Goal: Use online tool/utility: Use online tool/utility

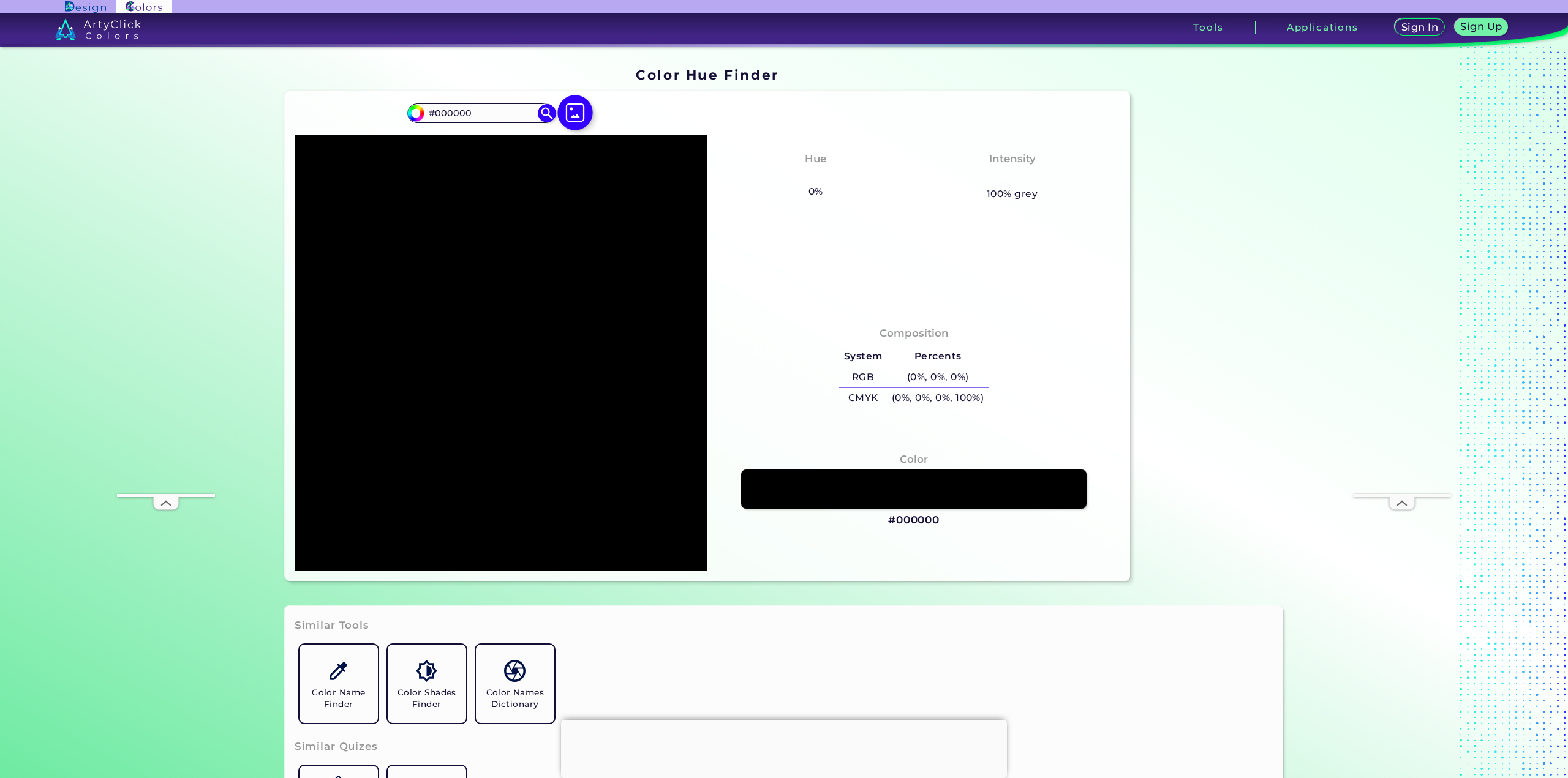
click at [572, 117] on img at bounding box center [575, 113] width 36 height 36
click at [0, 0] on input "file" at bounding box center [0, 0] width 0 height 0
type input "#ffffff"
type input "#FFFFFF"
type input "#feffff"
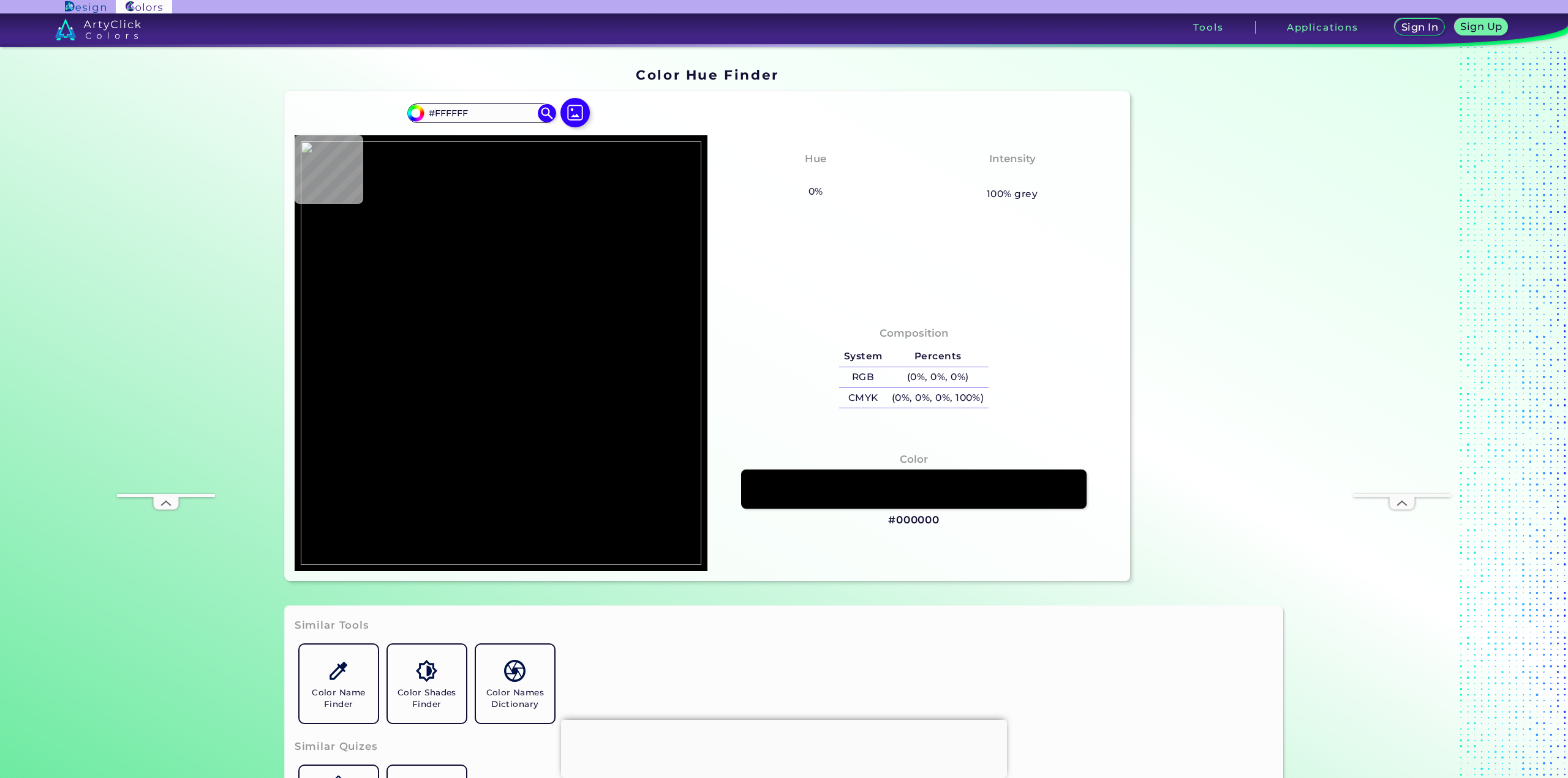
type input "#FEFFFF"
type input "#fffffe"
type input "#FFFFFE"
type input "#fffeff"
type input "#FFFEFF"
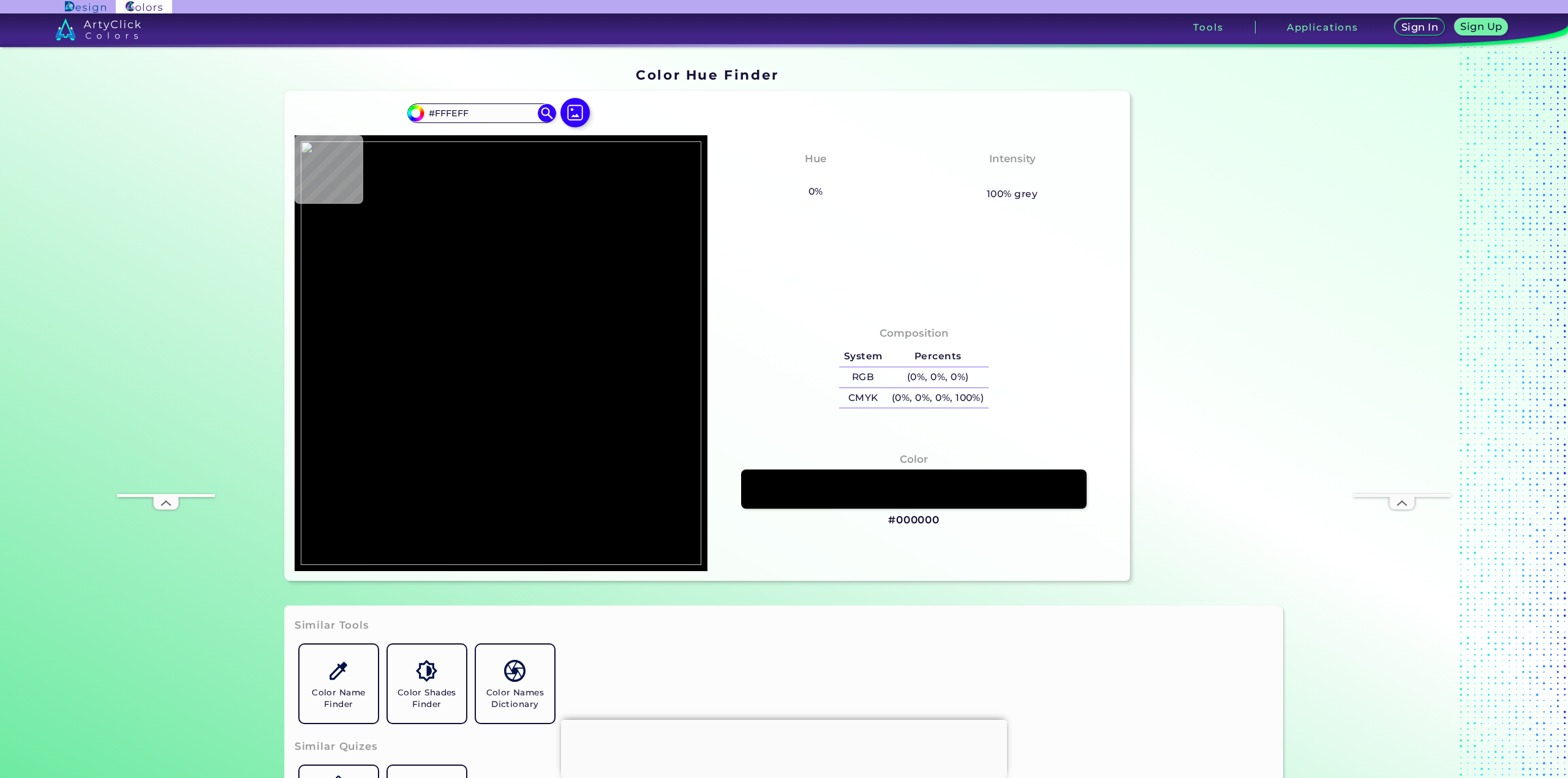
type input "#ffffff"
type input "#FFFFFF"
type input "#fffefe"
type input "#FFFEFE"
type input "#ffffff"
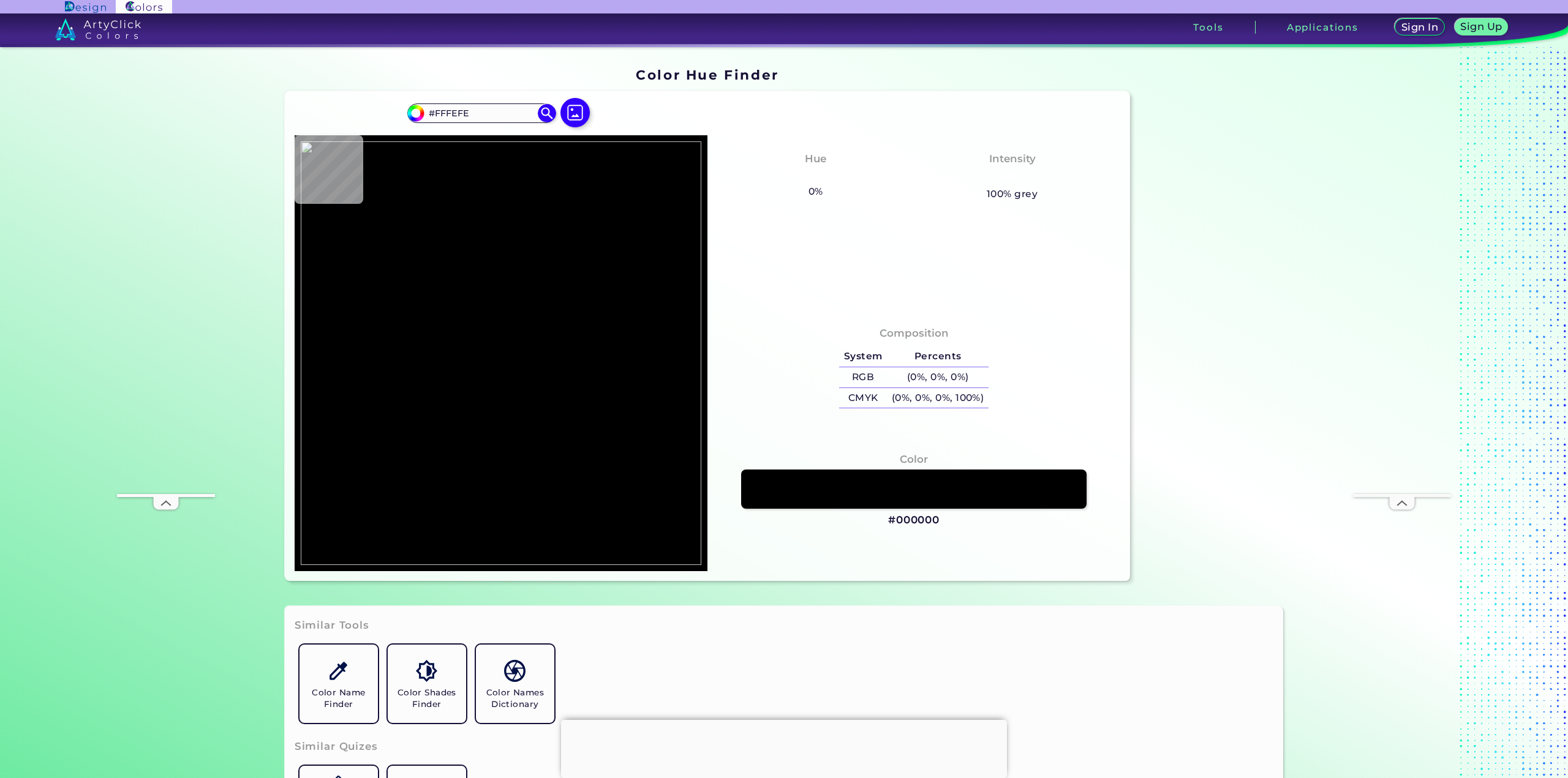
type input "#FFFFFF"
type input "#feffff"
type input "#FEFFFF"
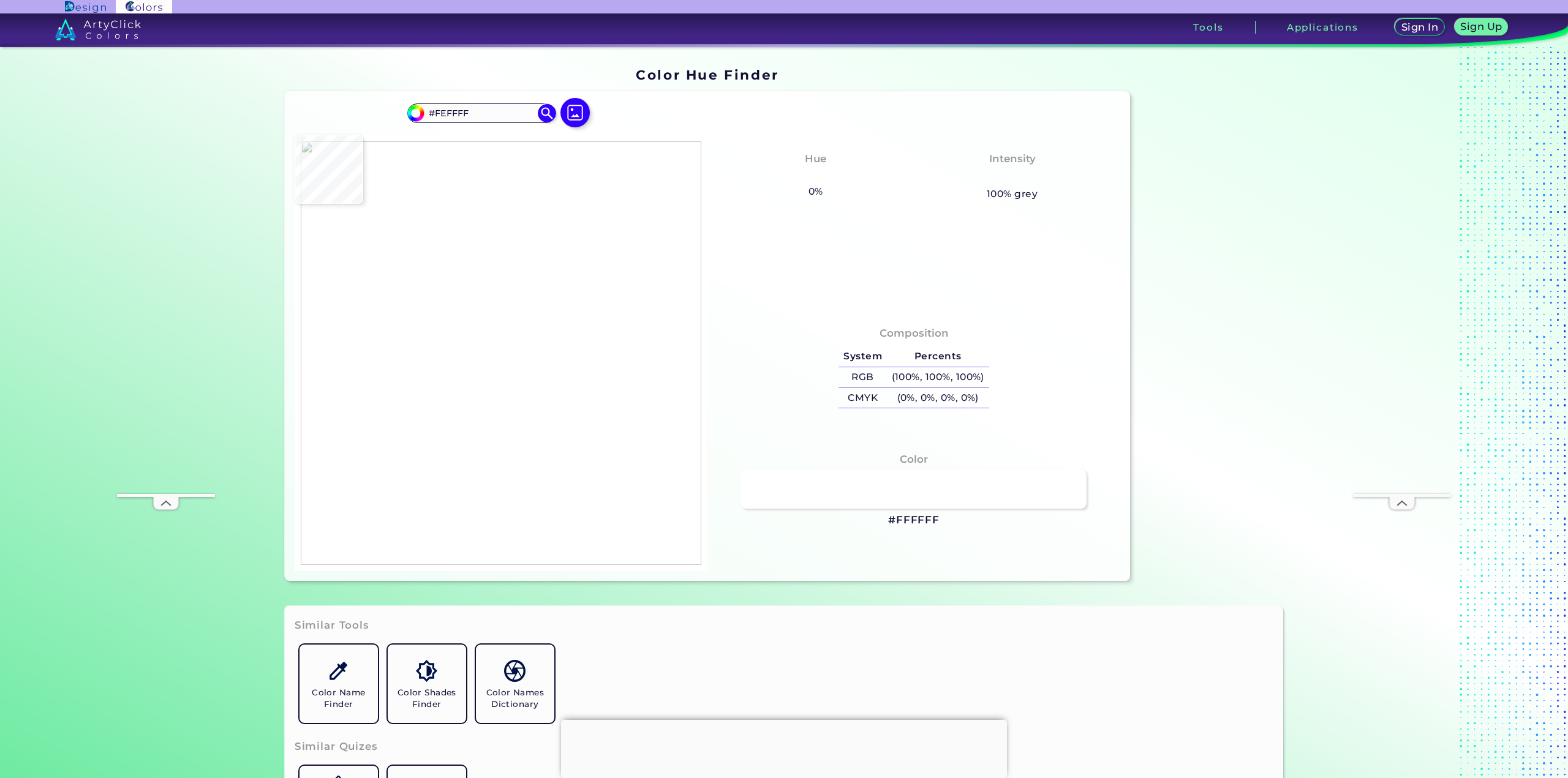
type input "#ffffff"
type input "#FFFFFF"
type input "#fffeff"
type input "#FFFEFF"
type input "#1b2664"
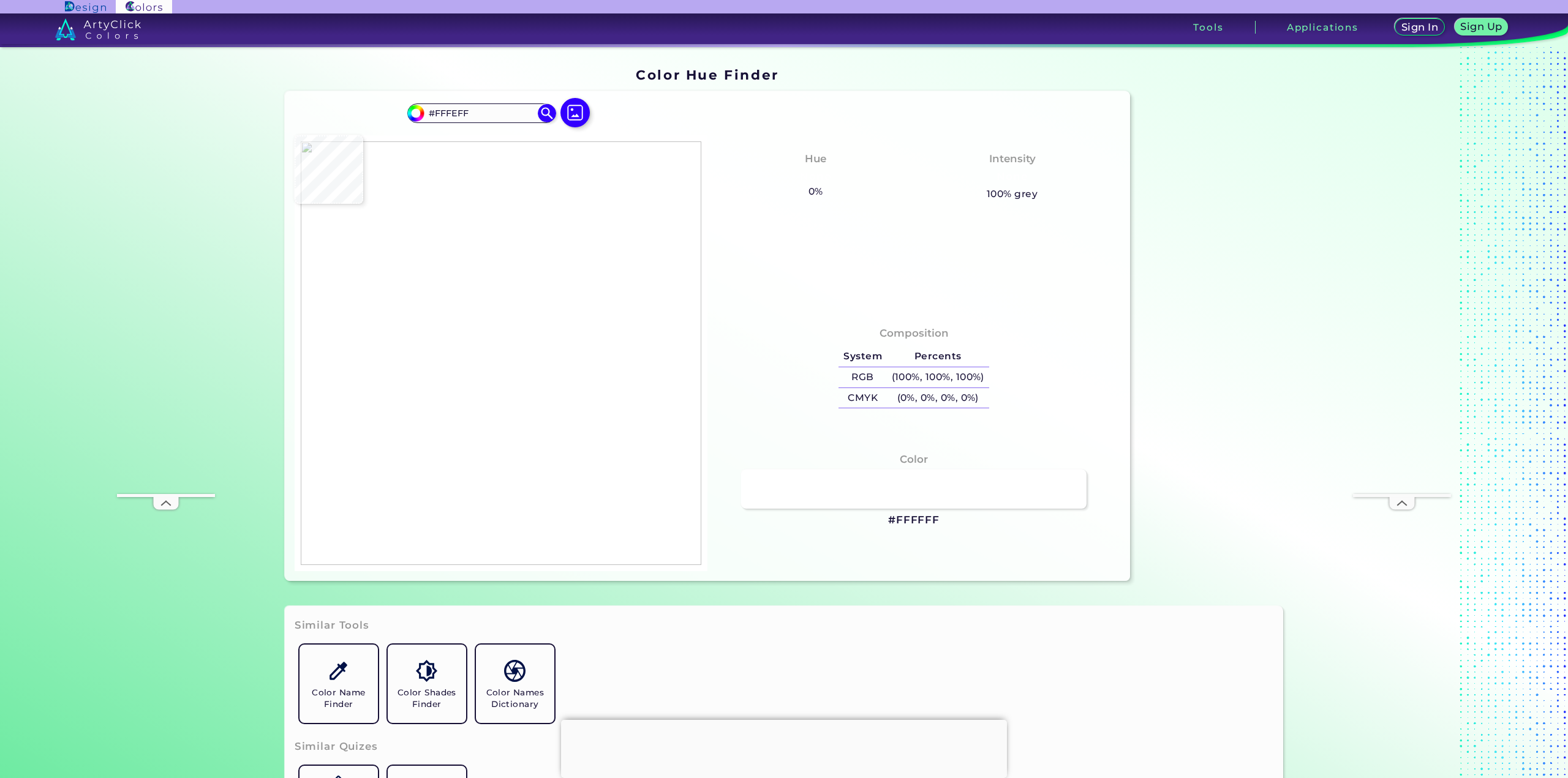
type input "#1B2664"
type input "#ffffff"
type input "#FFFFFF"
type input "#f7d379"
type input "#F7D379"
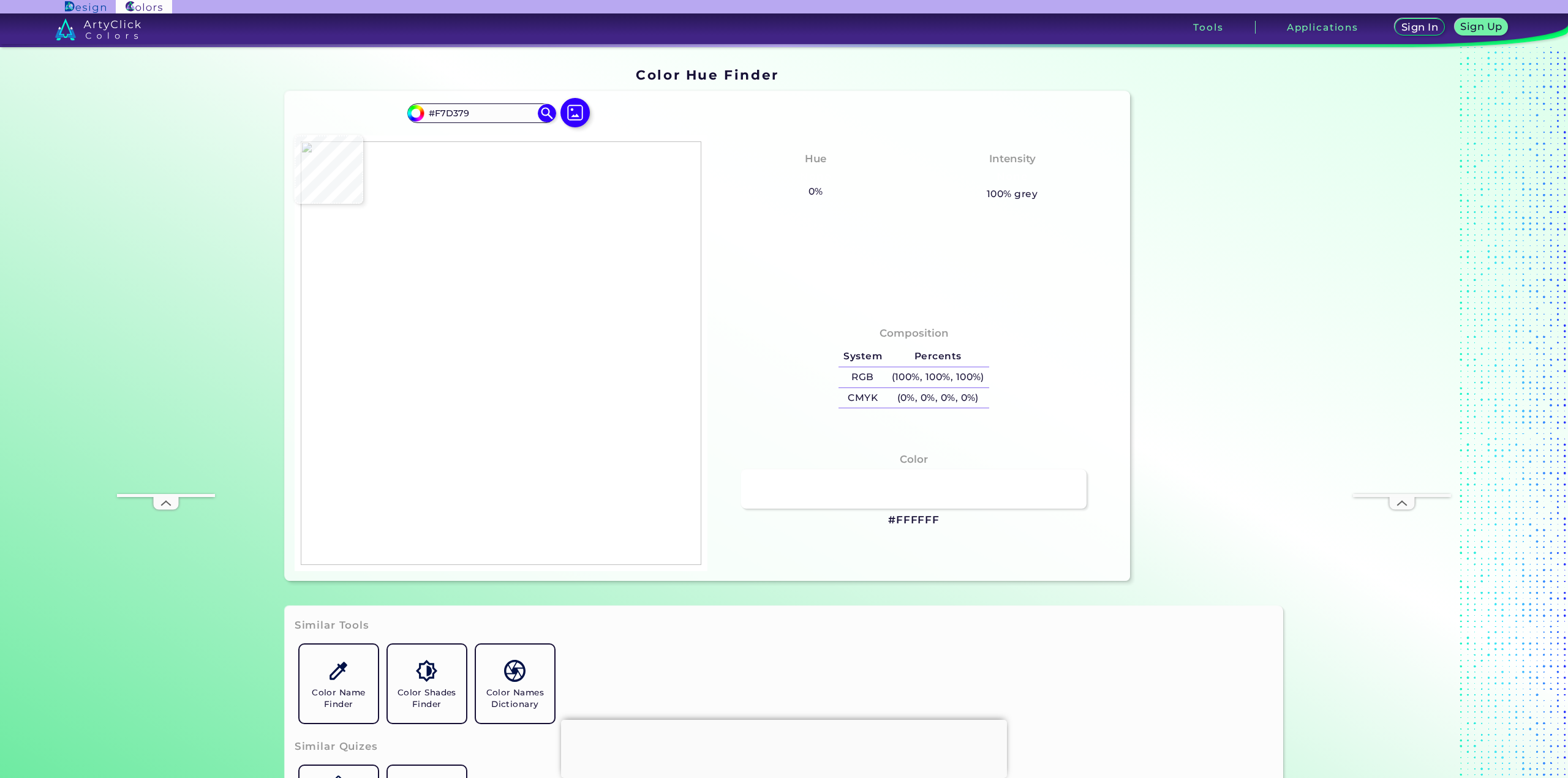
type input "#f7d97d"
type input "#F7D97D"
type input "#f8e087"
type input "#F8E087"
type input "#f9e48b"
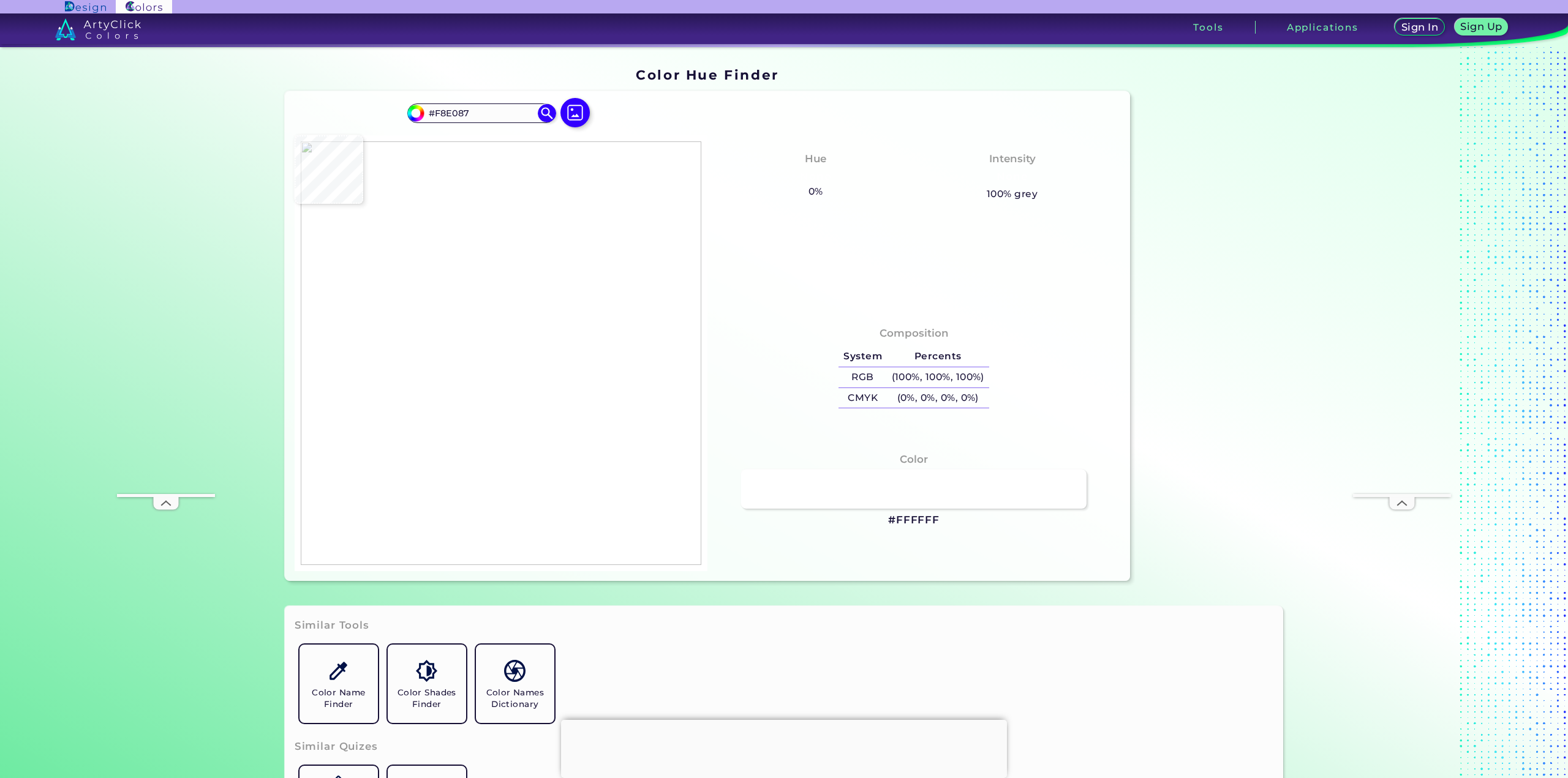
type input "#F9E48B"
type input "#fbf698"
type input "#FBF698"
type input "#1b2564"
type input "#1B2564"
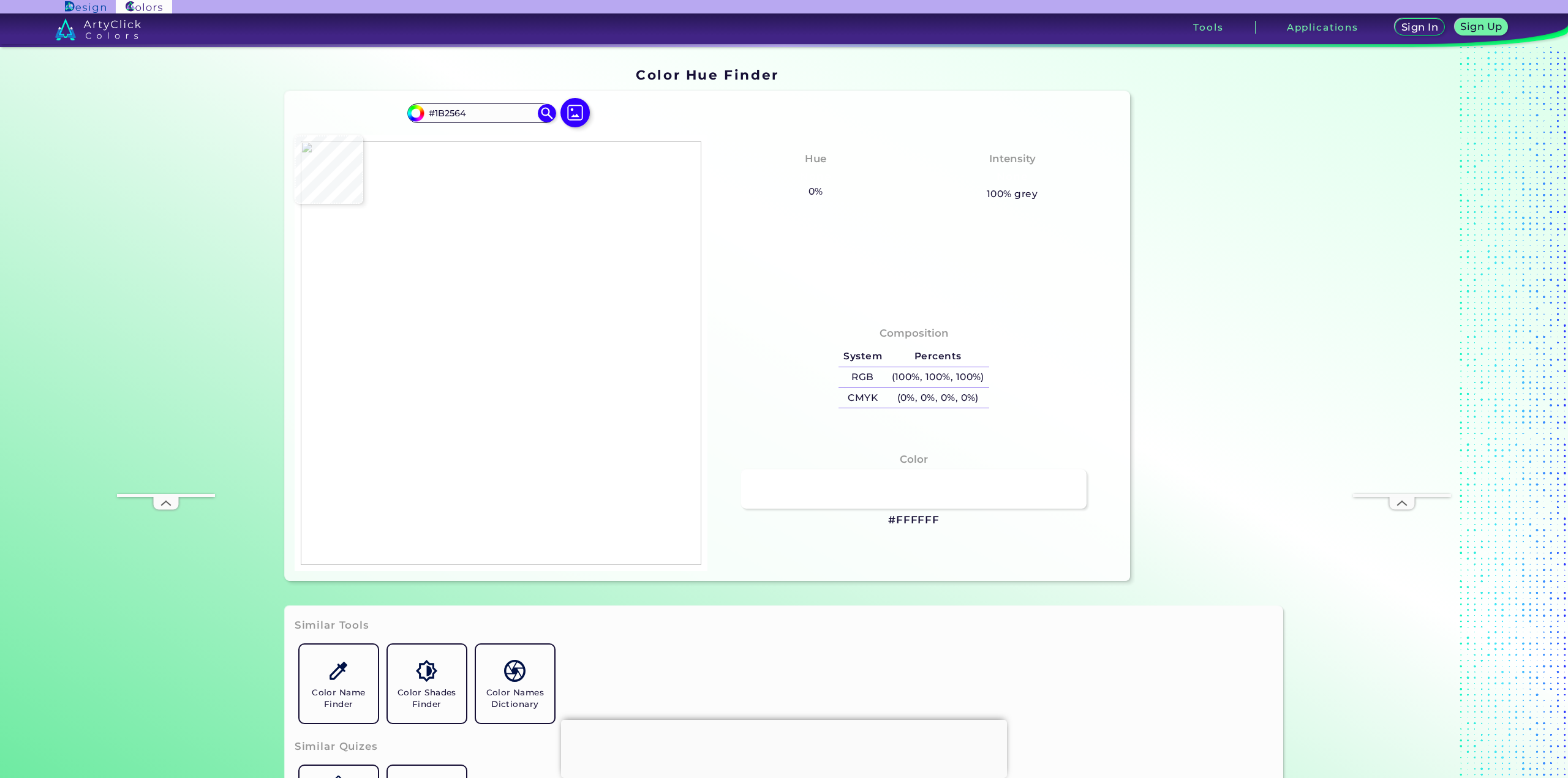
type input "#1a2564"
type input "#1A2564"
type input "#1b2664"
type input "#1B2664"
type input "#1b2564"
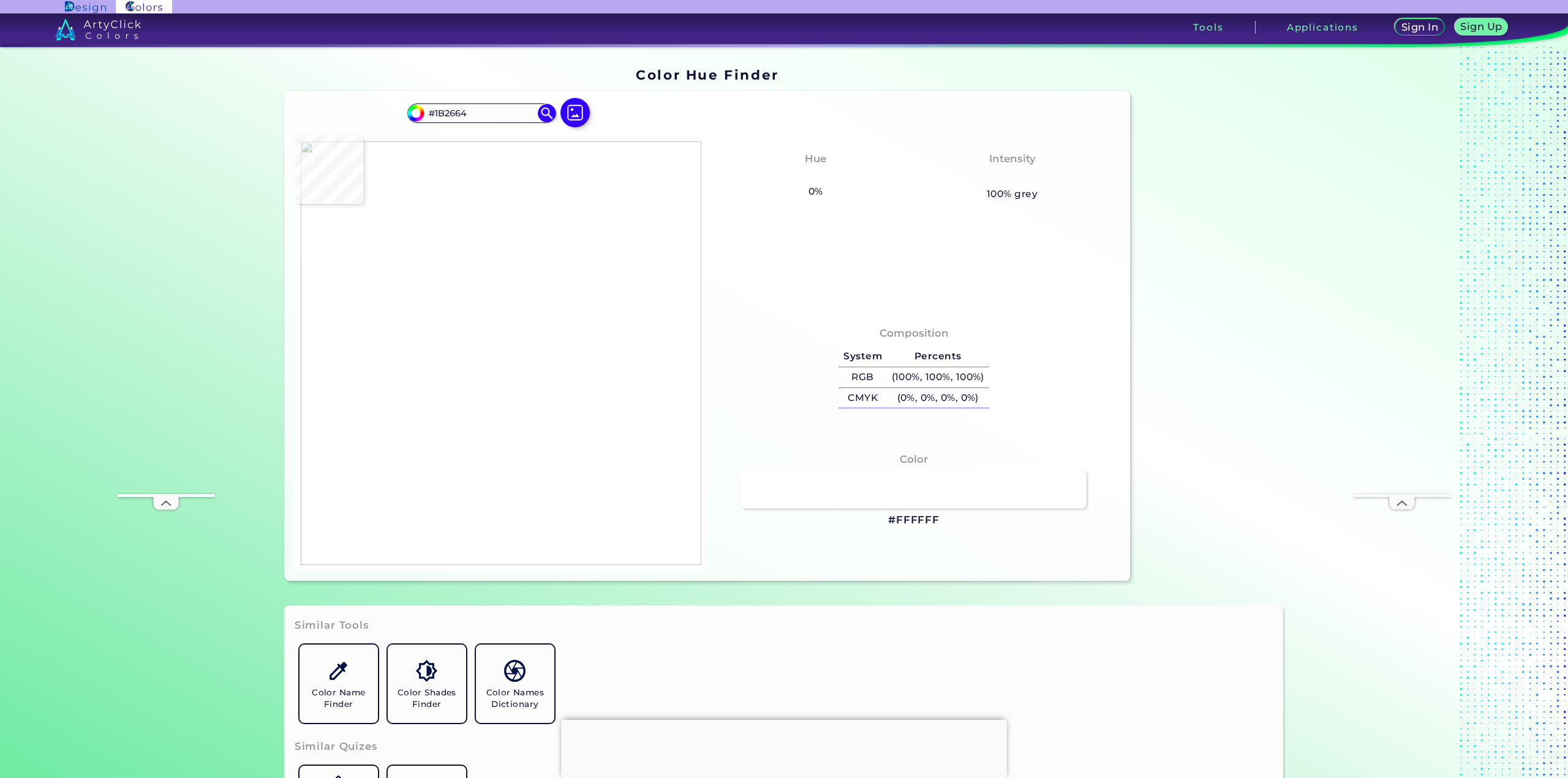
type input "#1B2564"
type input "#192562"
type input "#182463"
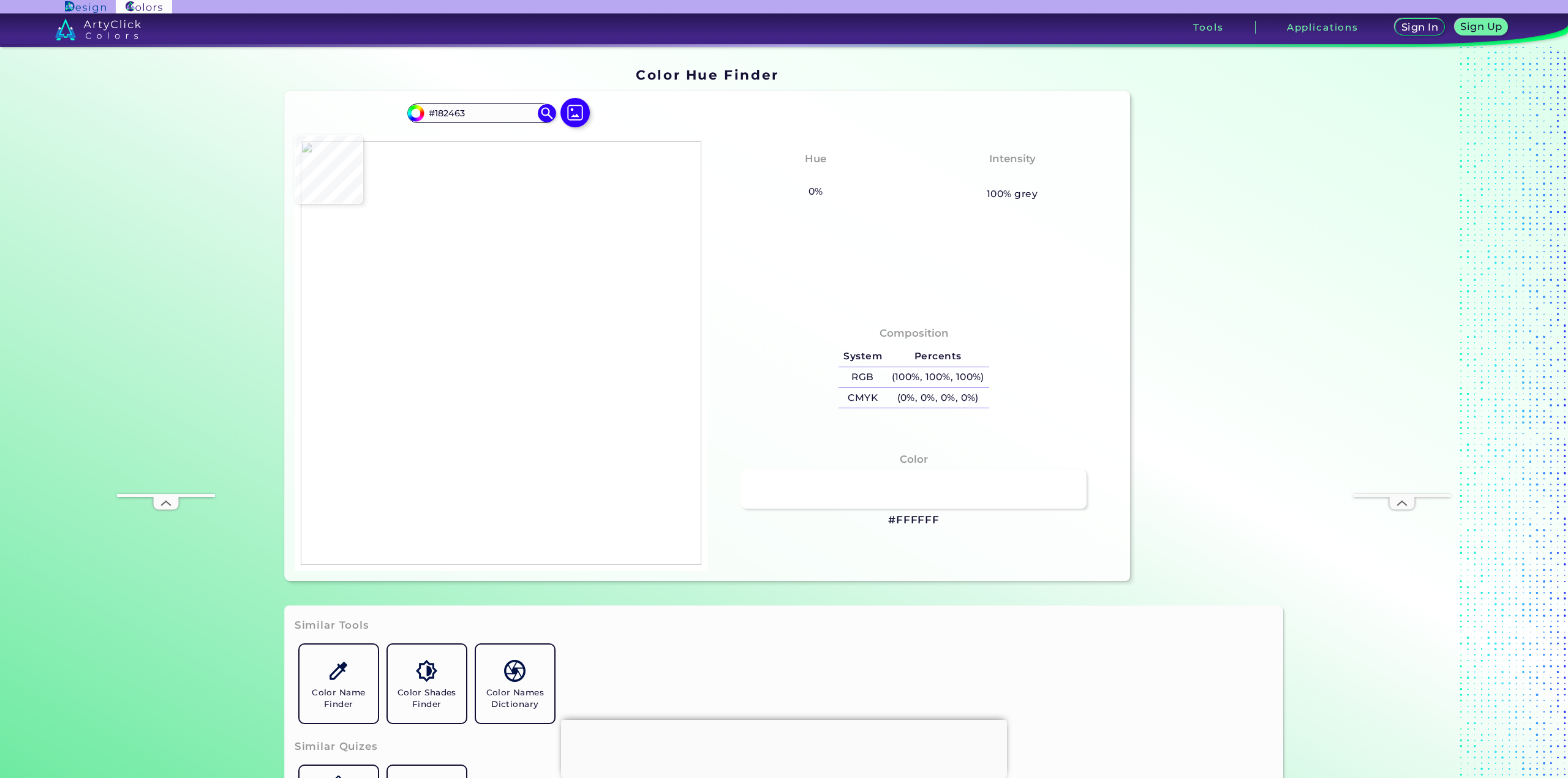
type input "#1c2862"
type input "#1C2862"
type input "#152162"
type input "#fbe088"
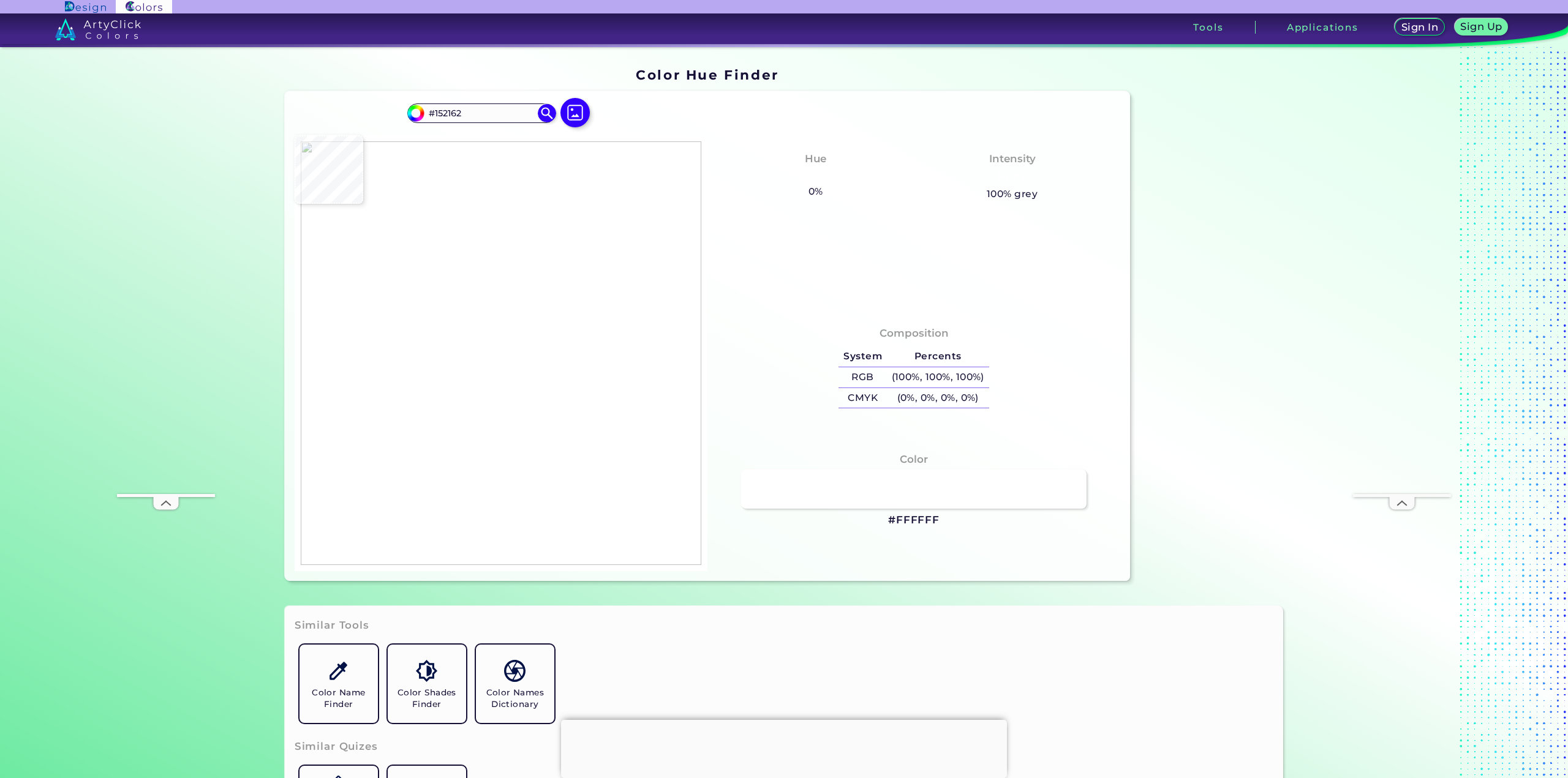
type input "#FBE088"
type input "#f8df85"
type input "#F8DF85"
type input "#f7df84"
type input "#F7DF84"
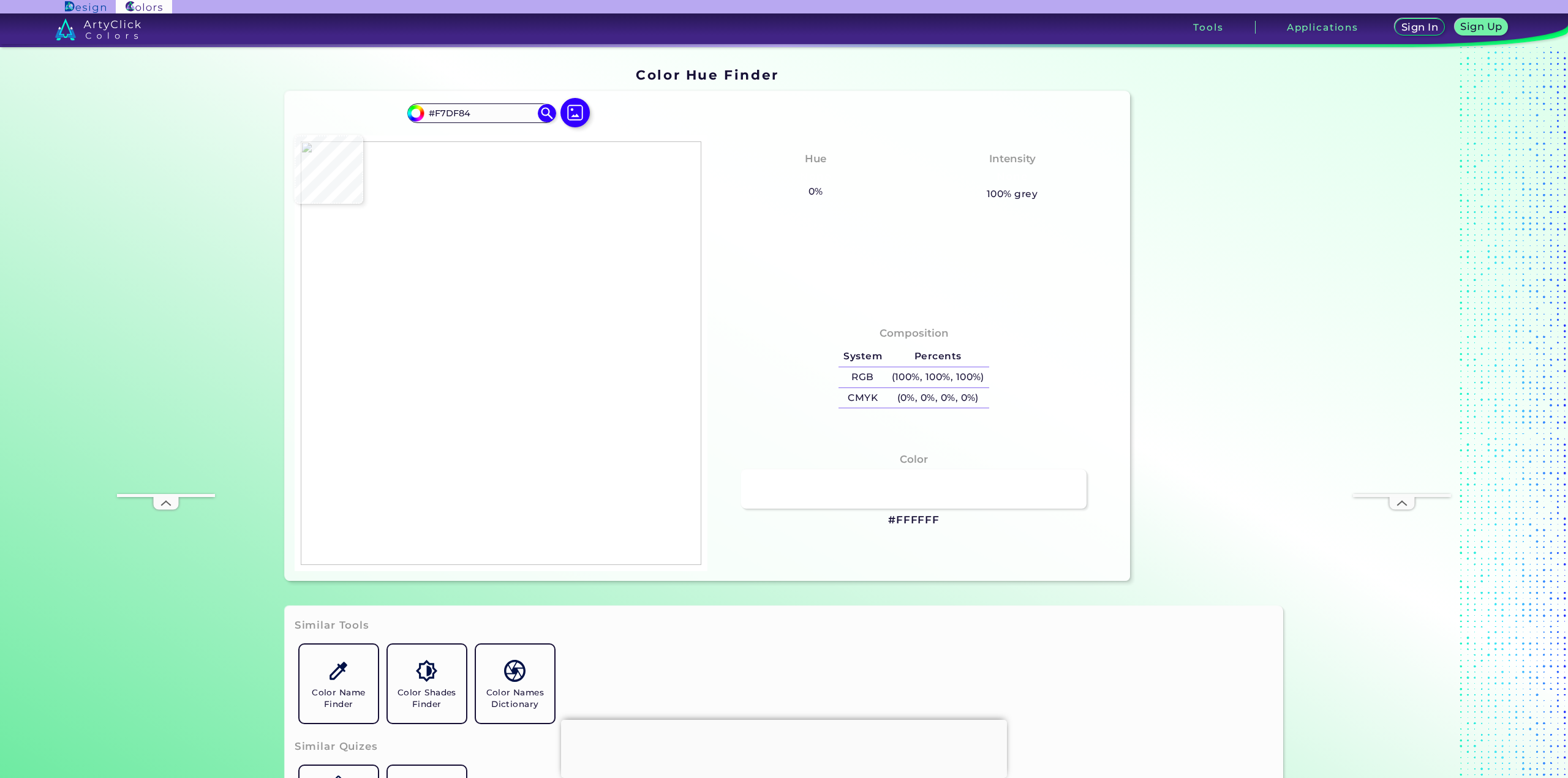
type input "#f8dc82"
type input "#F8DC82"
type input "#f8db81"
type input "#F8DB81"
type input "#f9db82"
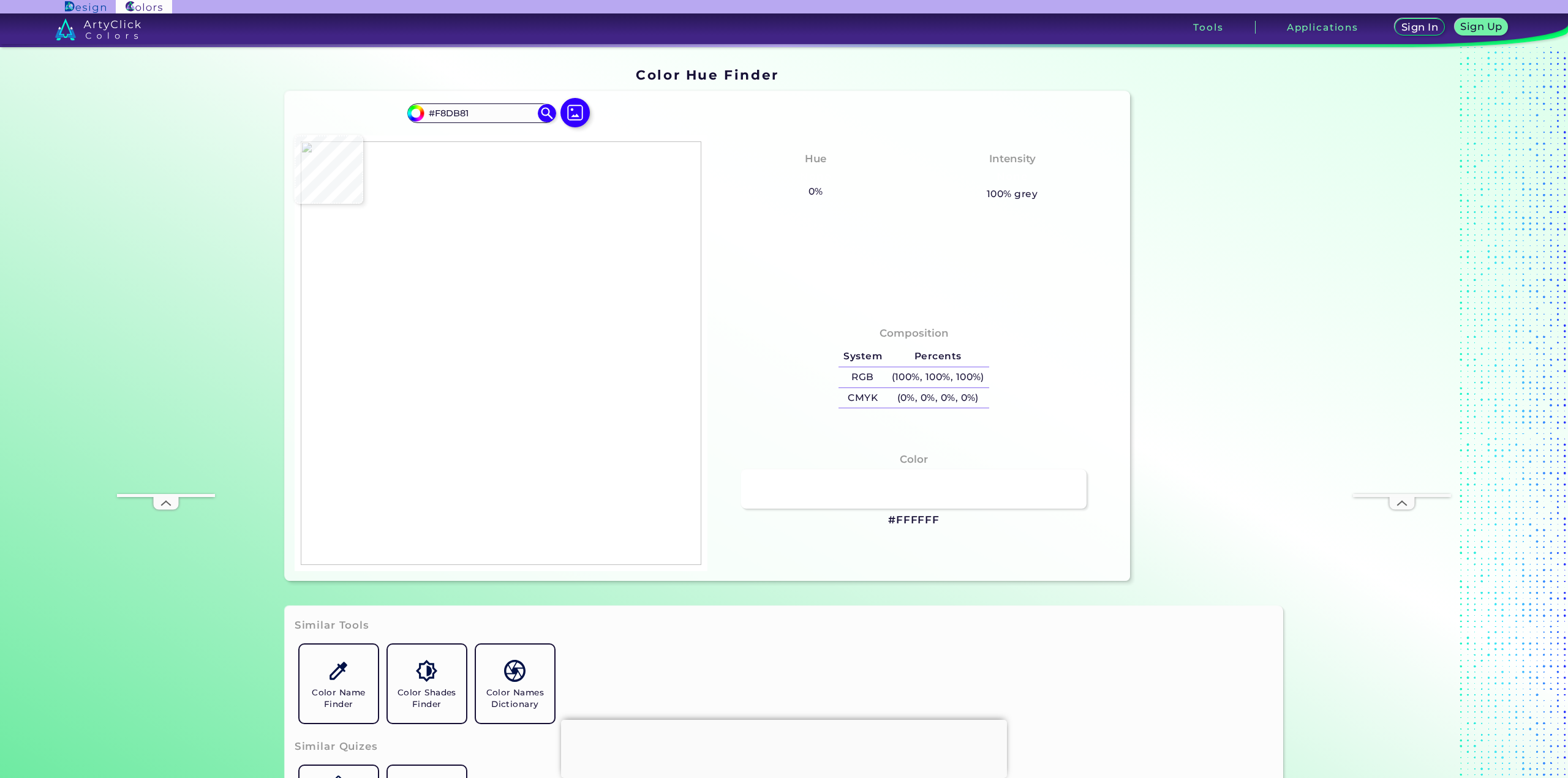
type input "#F9DB82"
type input "#f8dc81"
type input "#F8DC81"
type input "#f9dd83"
type input "#F9DD83"
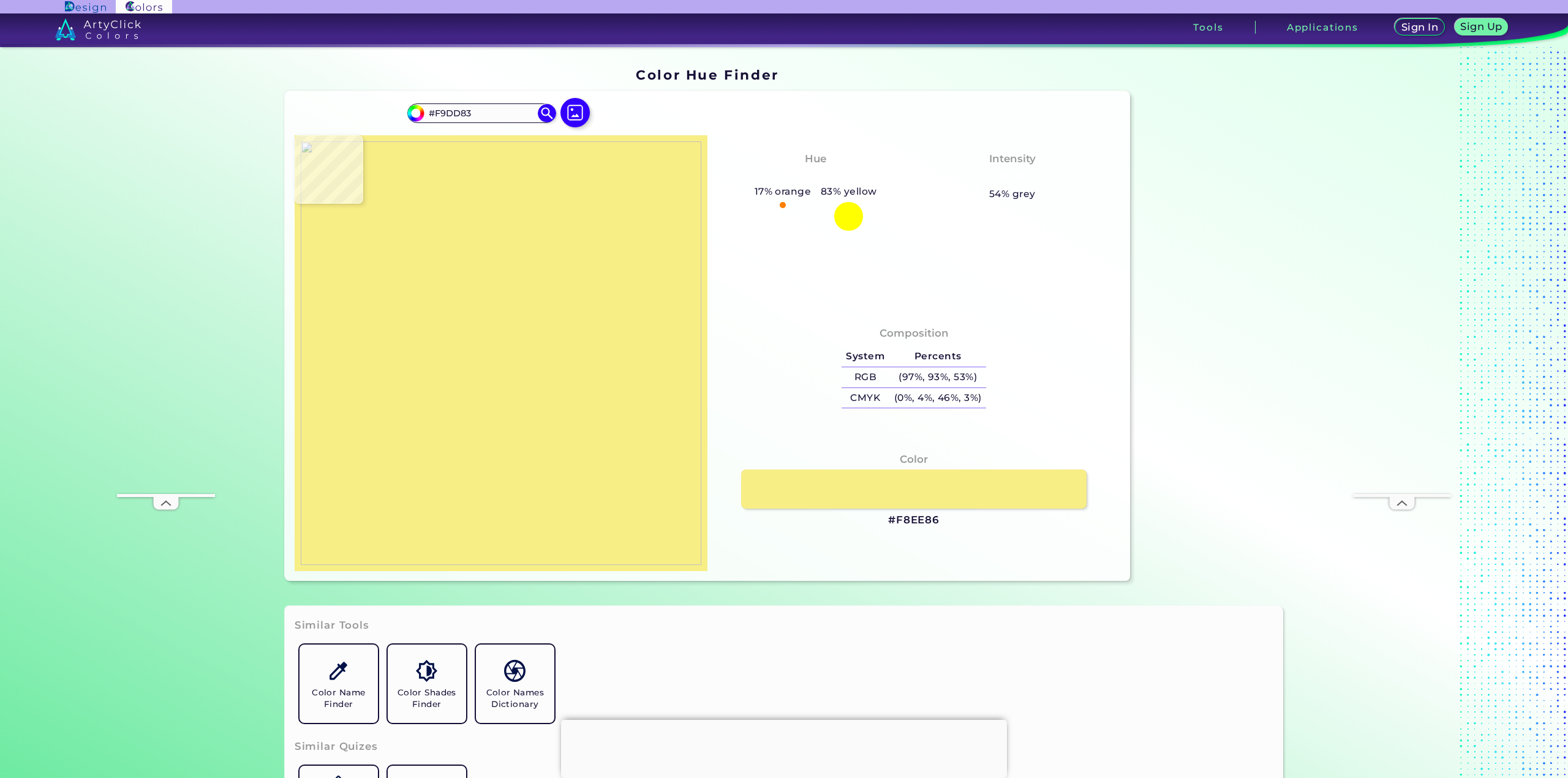
type input "#f8ee86"
type input "#F8EE86"
type input "#141d60"
type input "#141D60"
type input "#1a2563"
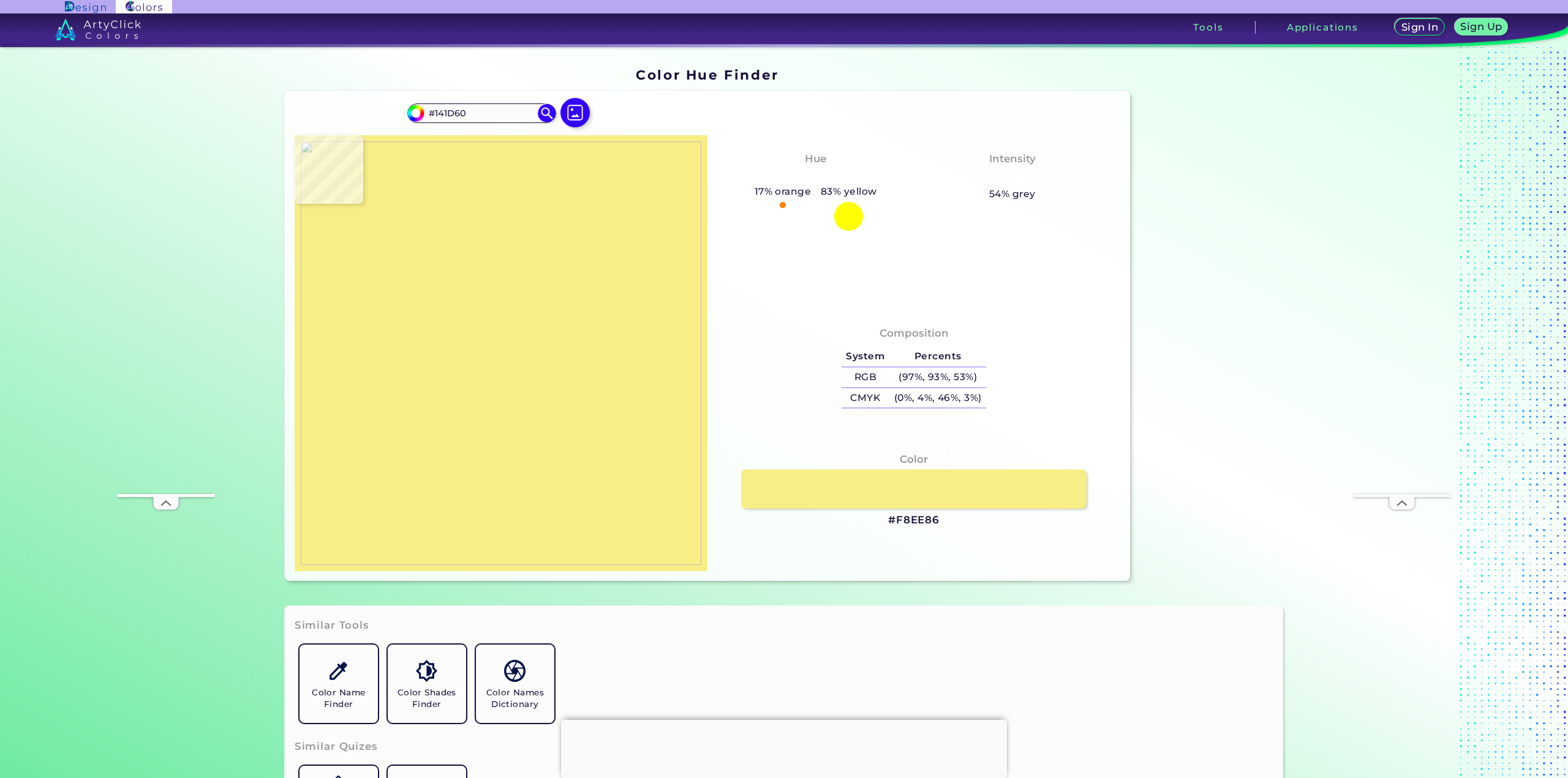
type input "#1A2563"
type input "#1a2564"
type input "#1A2564"
type input "#1a2664"
type input "#1A2664"
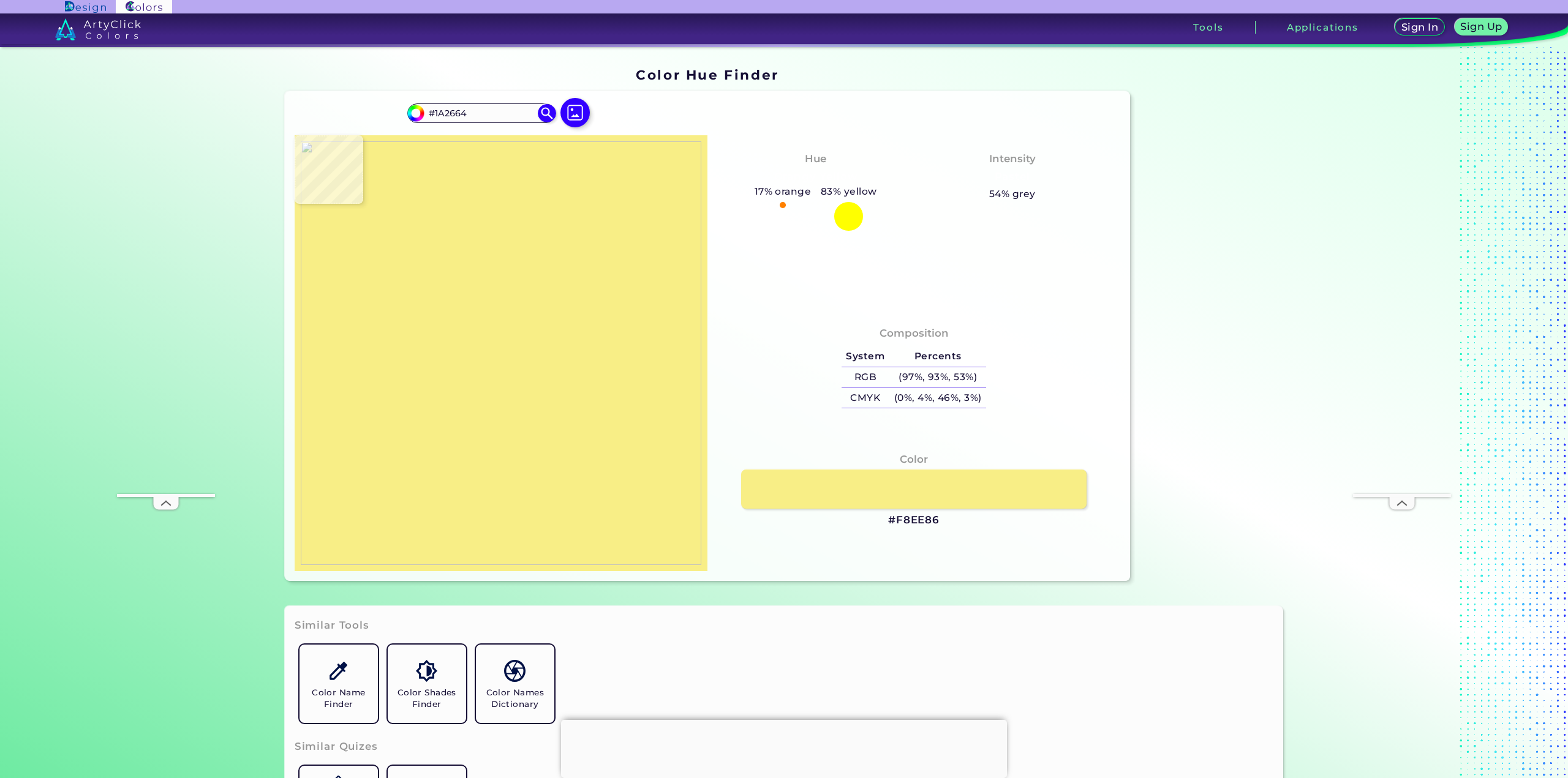
type input "#1b2564"
type input "#1B2564"
type input "#1a2564"
type input "#1A2564"
type input "#1b2564"
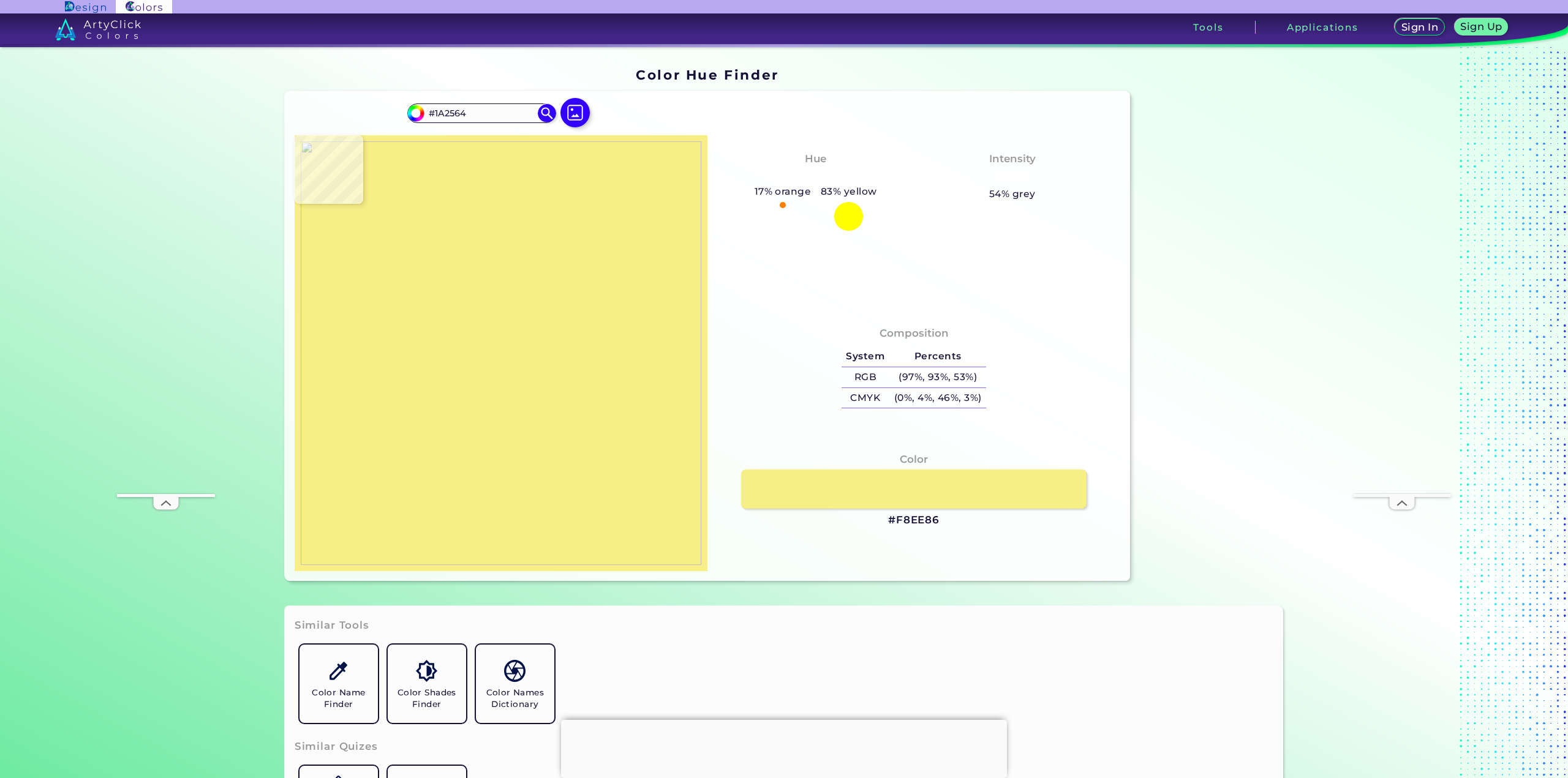
type input "#1B2564"
type input "#1b2464"
type input "#1B2464"
type input "#1a2564"
type input "#1A2564"
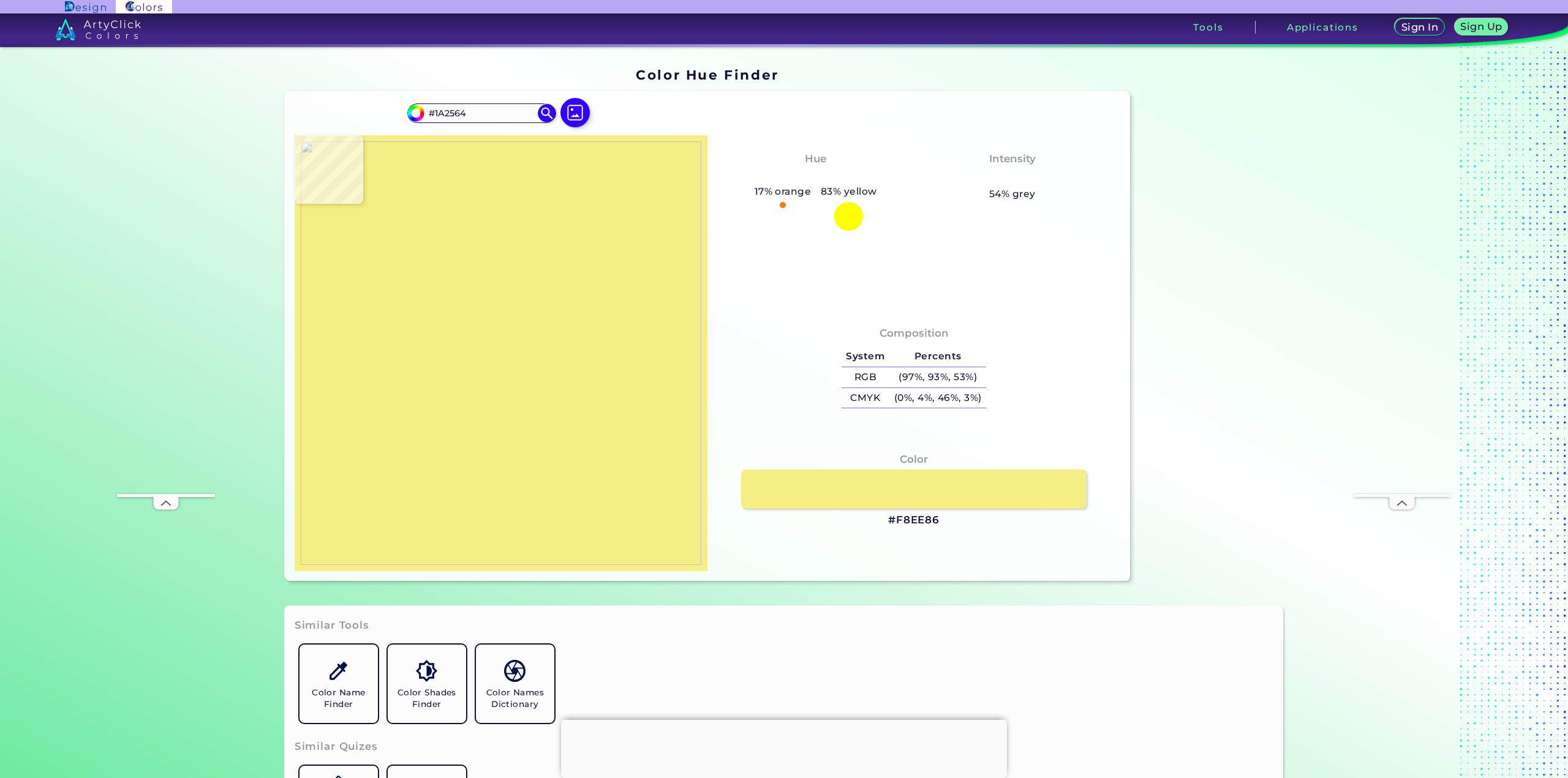
type input "#1b2563"
type input "#1B2563"
type input "#1a2564"
type input "#1A2564"
type input "#1b2564"
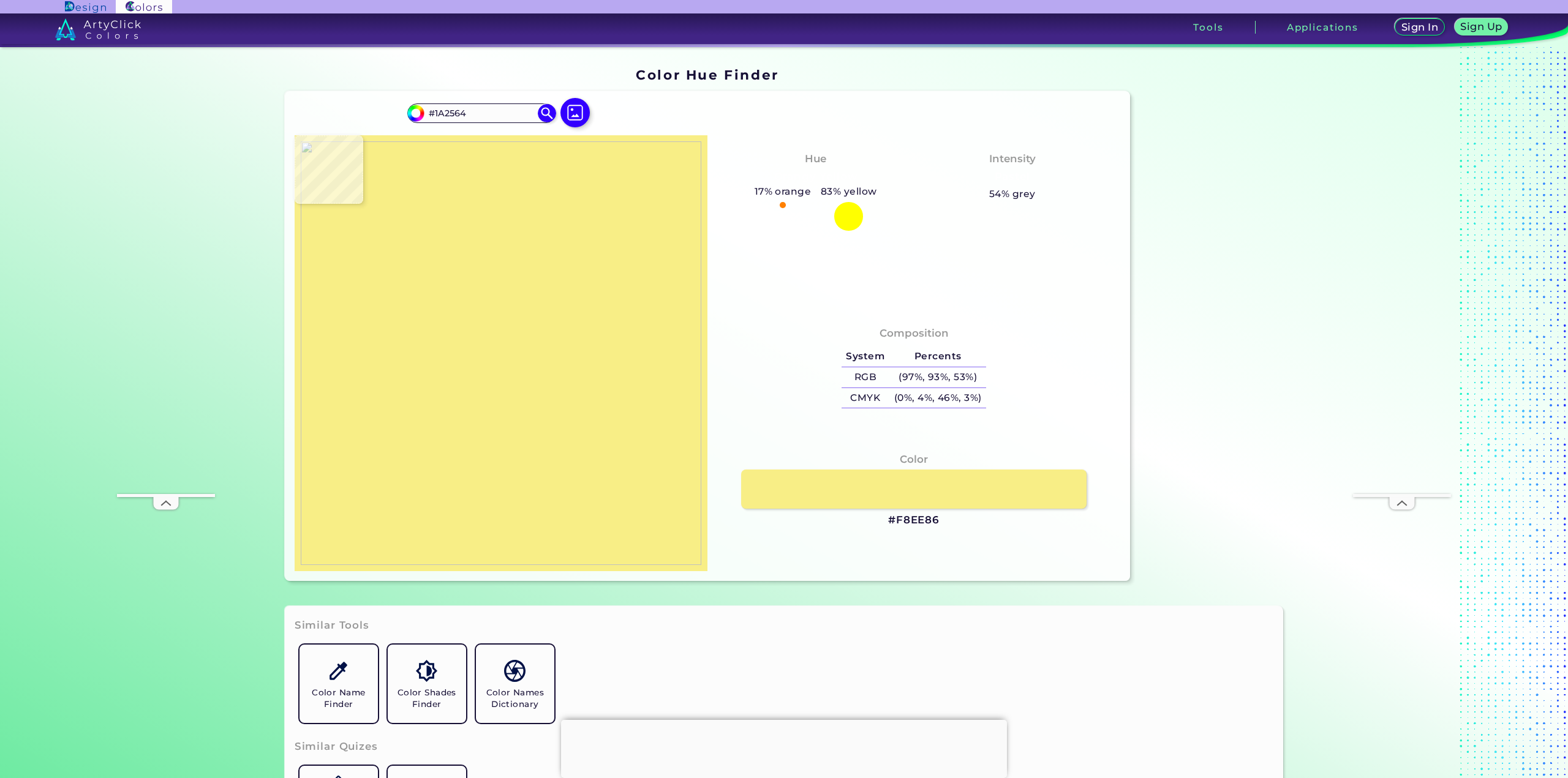
type input "#1B2564"
type input "#1b2664"
type input "#1B2664"
type input "#1b2564"
type input "#1B2564"
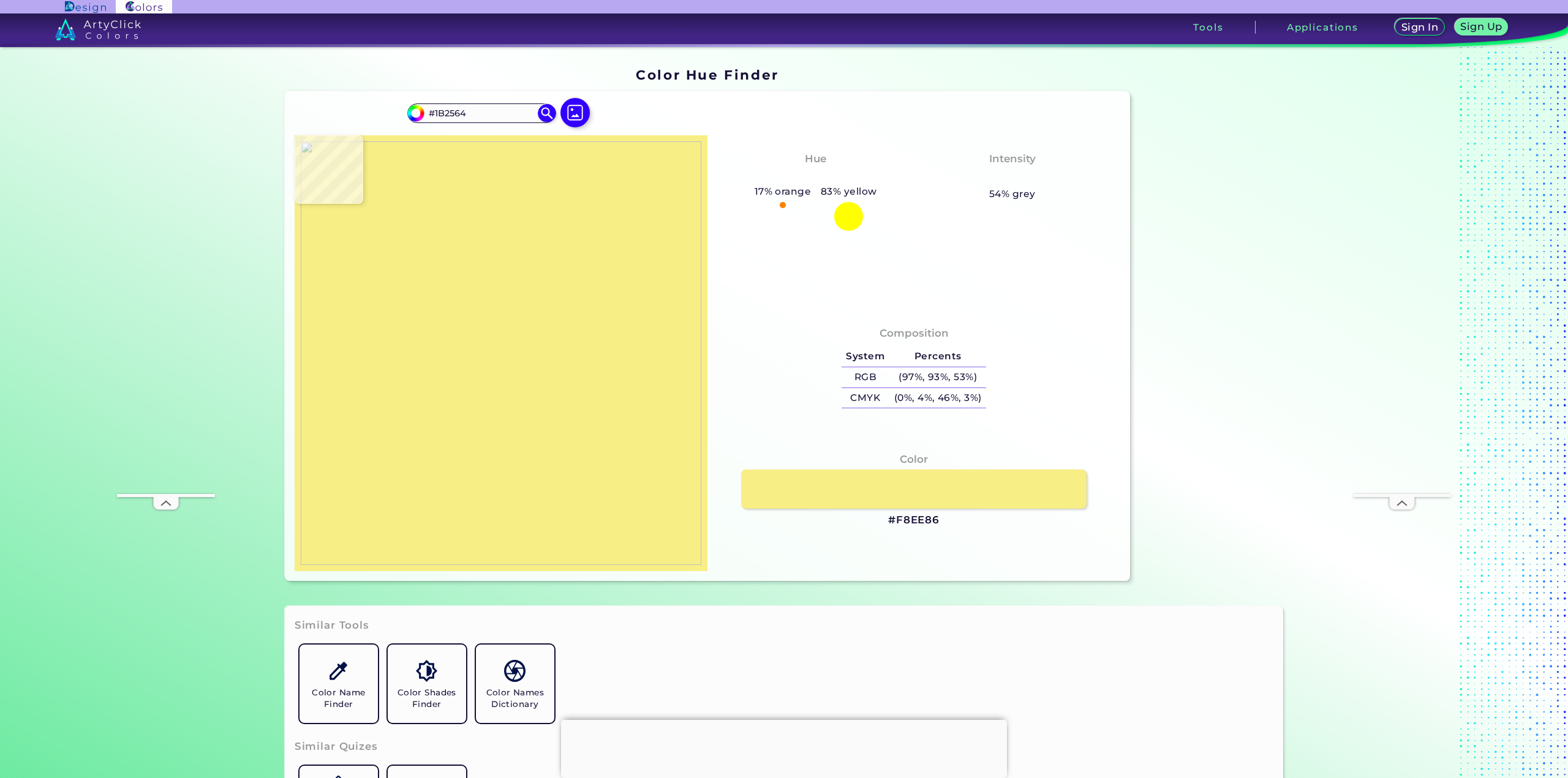
type input "#1a2664"
type input "#1A2664"
type input "#1b2564"
type input "#1B2564"
type input "#1a2563"
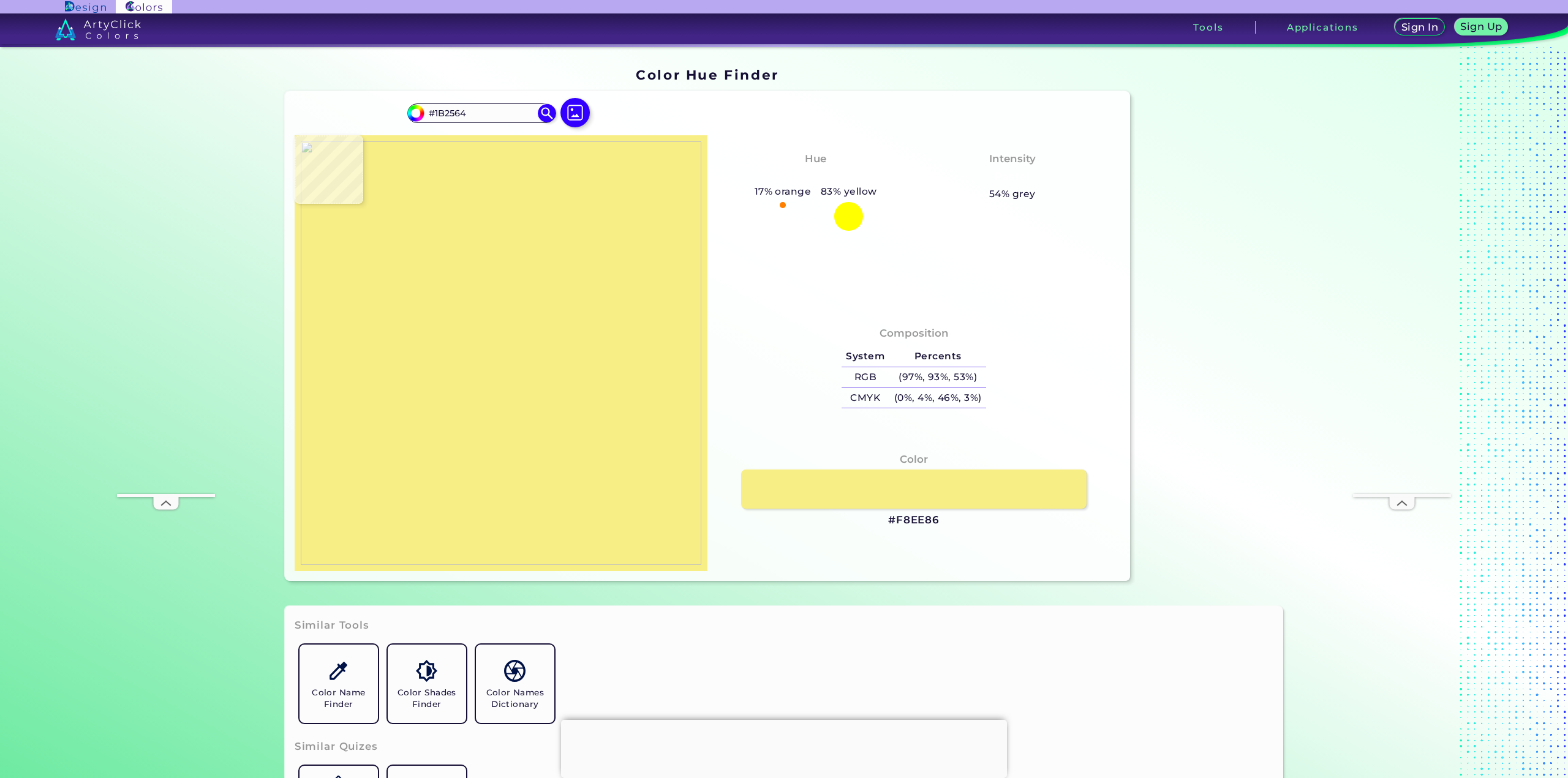
type input "#1A2563"
type input "#1b2564"
type input "#1B2564"
type input "#1b2663"
type input "#1B2663"
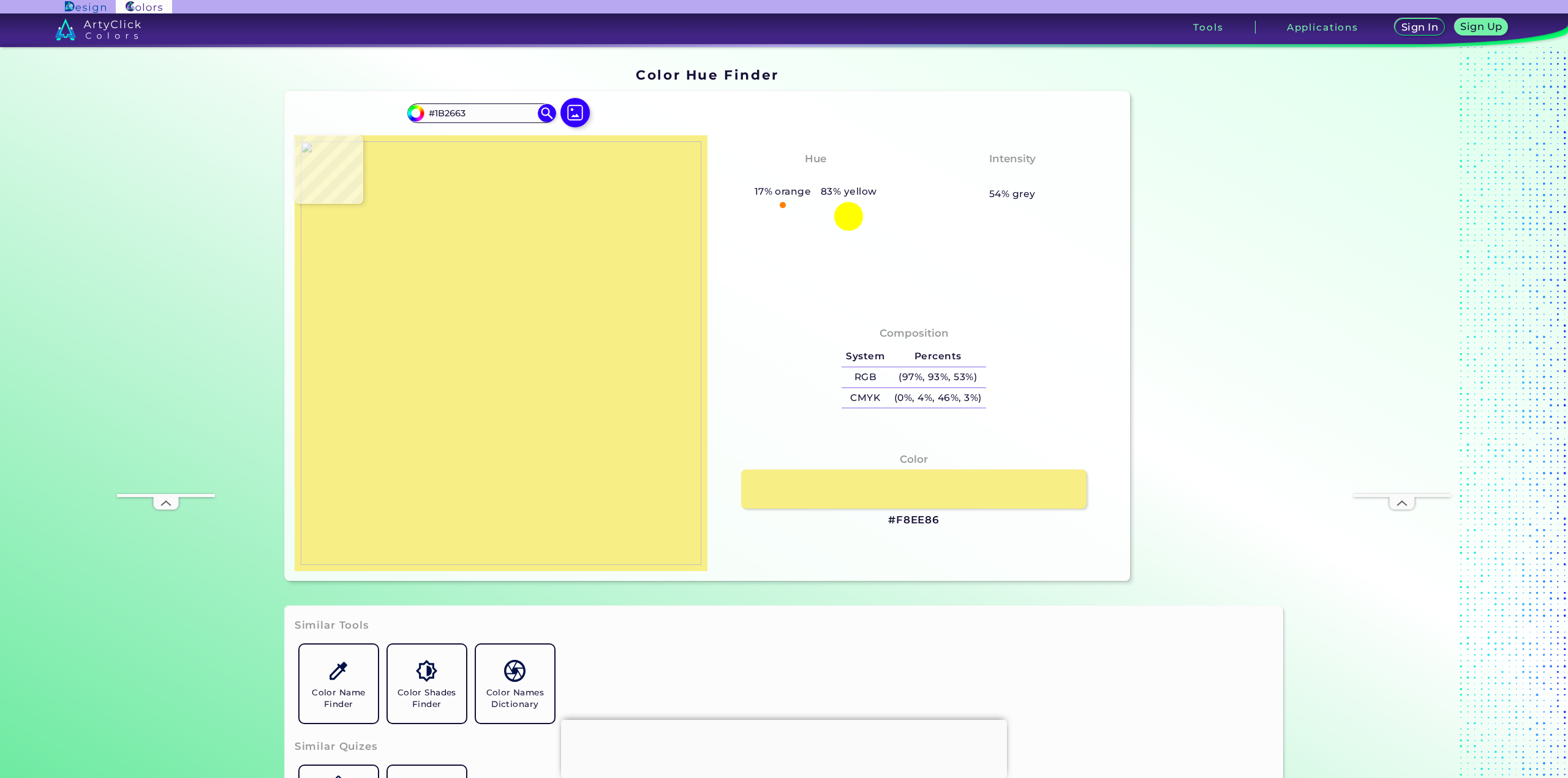
type input "#1a2564"
type input "#1A2564"
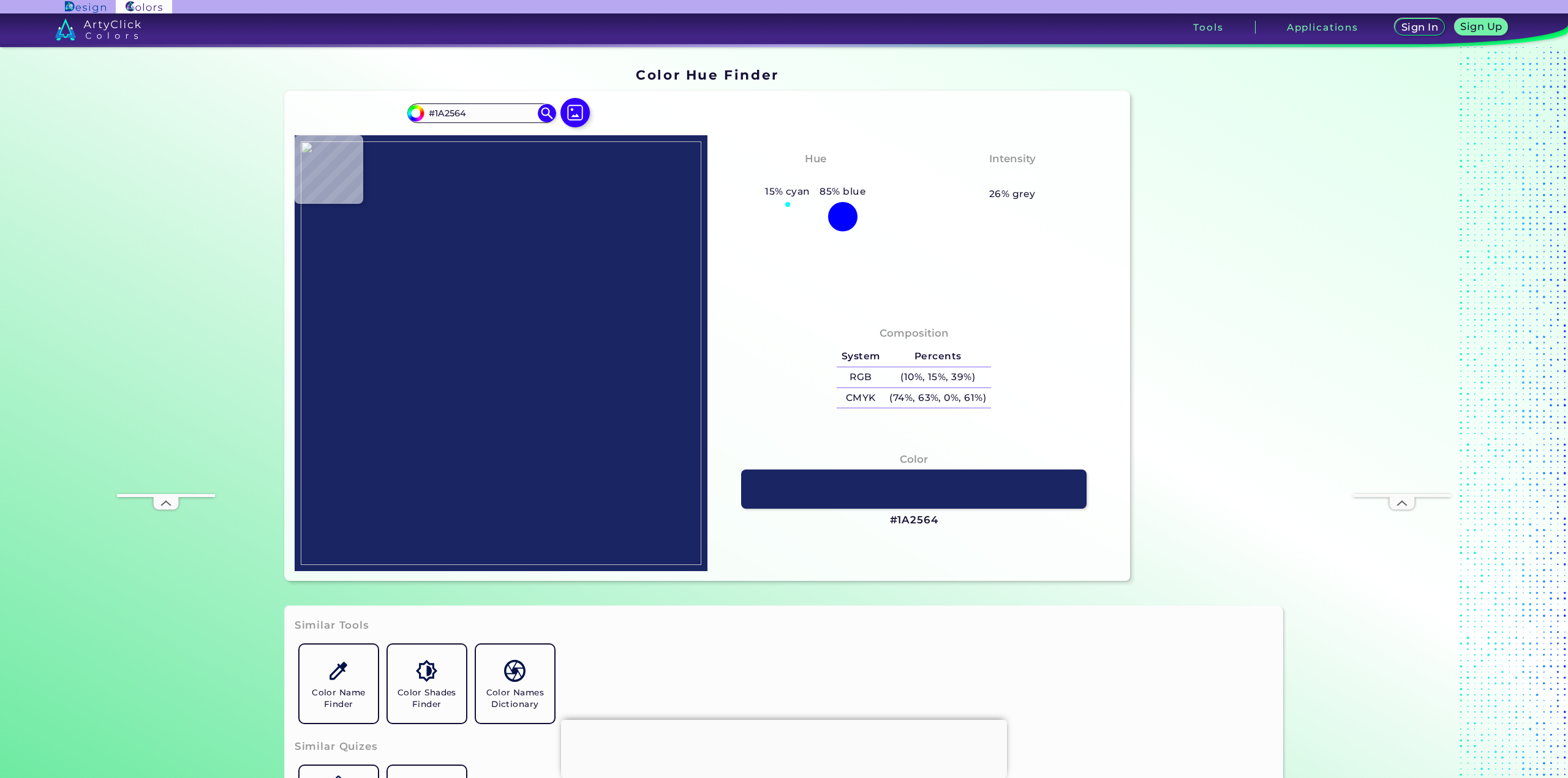
type input "#1a2563"
type input "#1A2563"
type input "#1a2664"
type input "#1A2664"
type input "#1a2564"
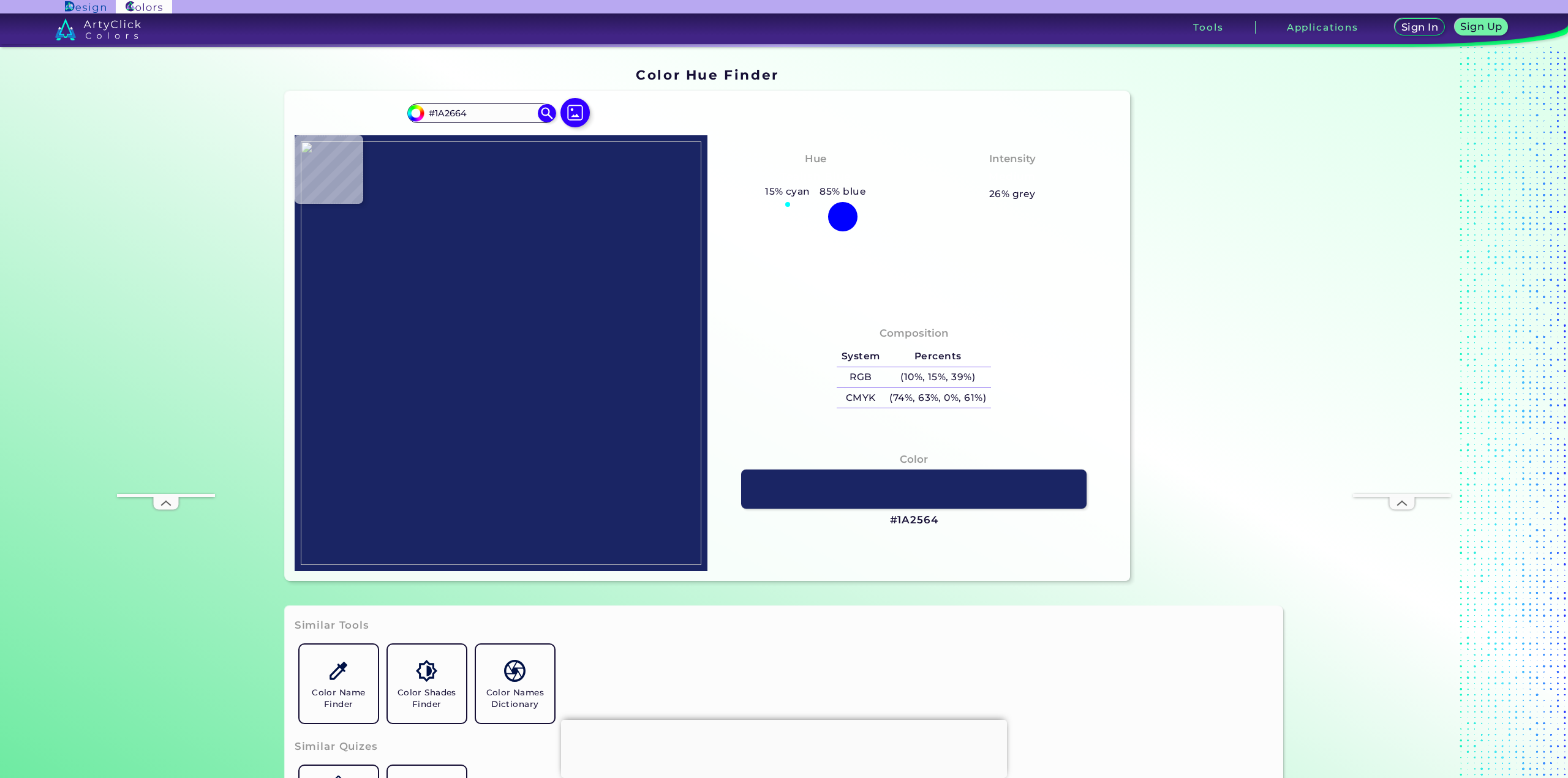
type input "#1A2564"
type input "#1a2565"
type input "#1A2565"
type input "#1a2564"
type input "#1A2564"
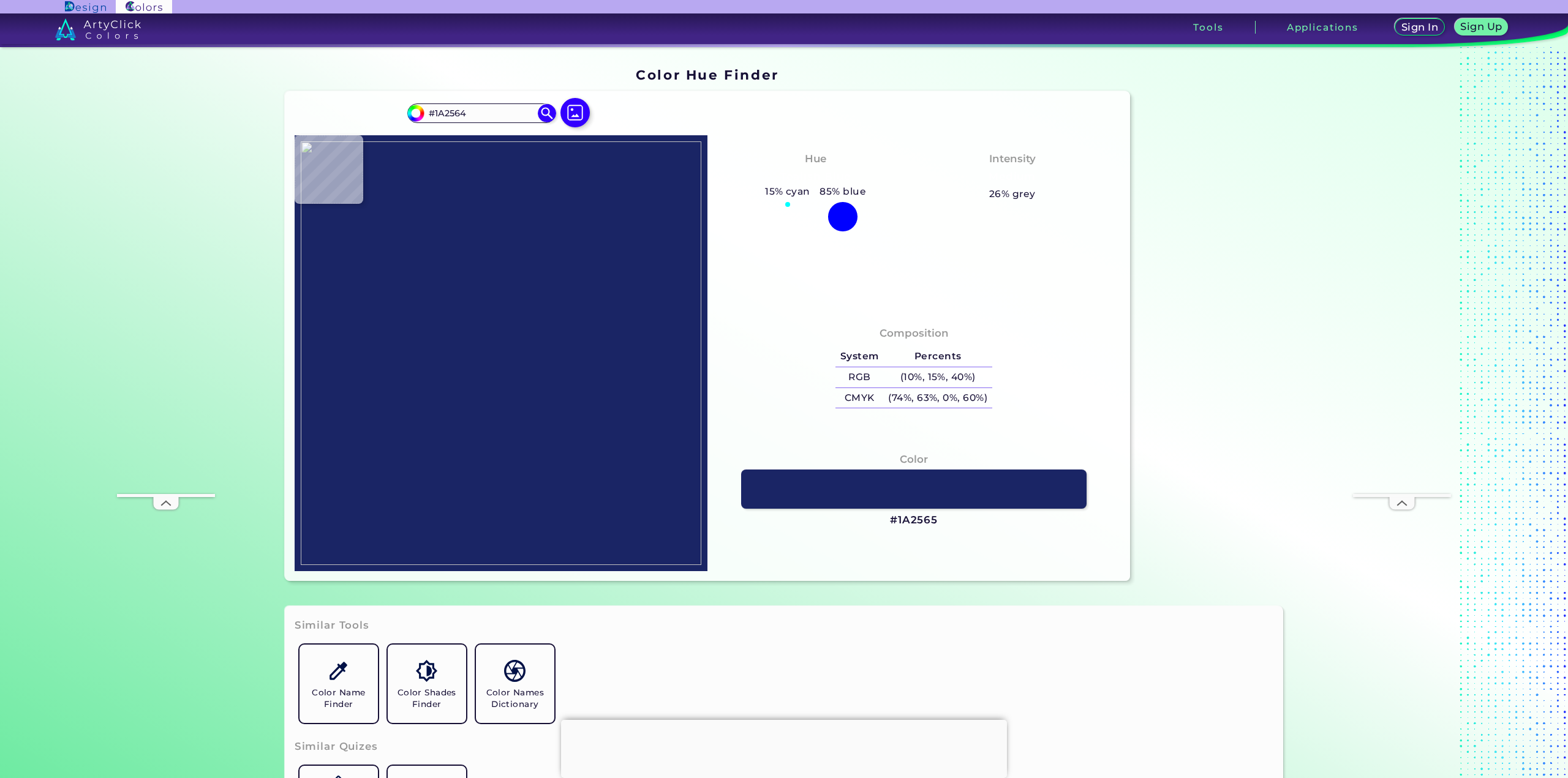
type input "#1a2664"
type input "#1A2664"
type input "#1b2664"
type input "#1B2664"
type input "#1a2563"
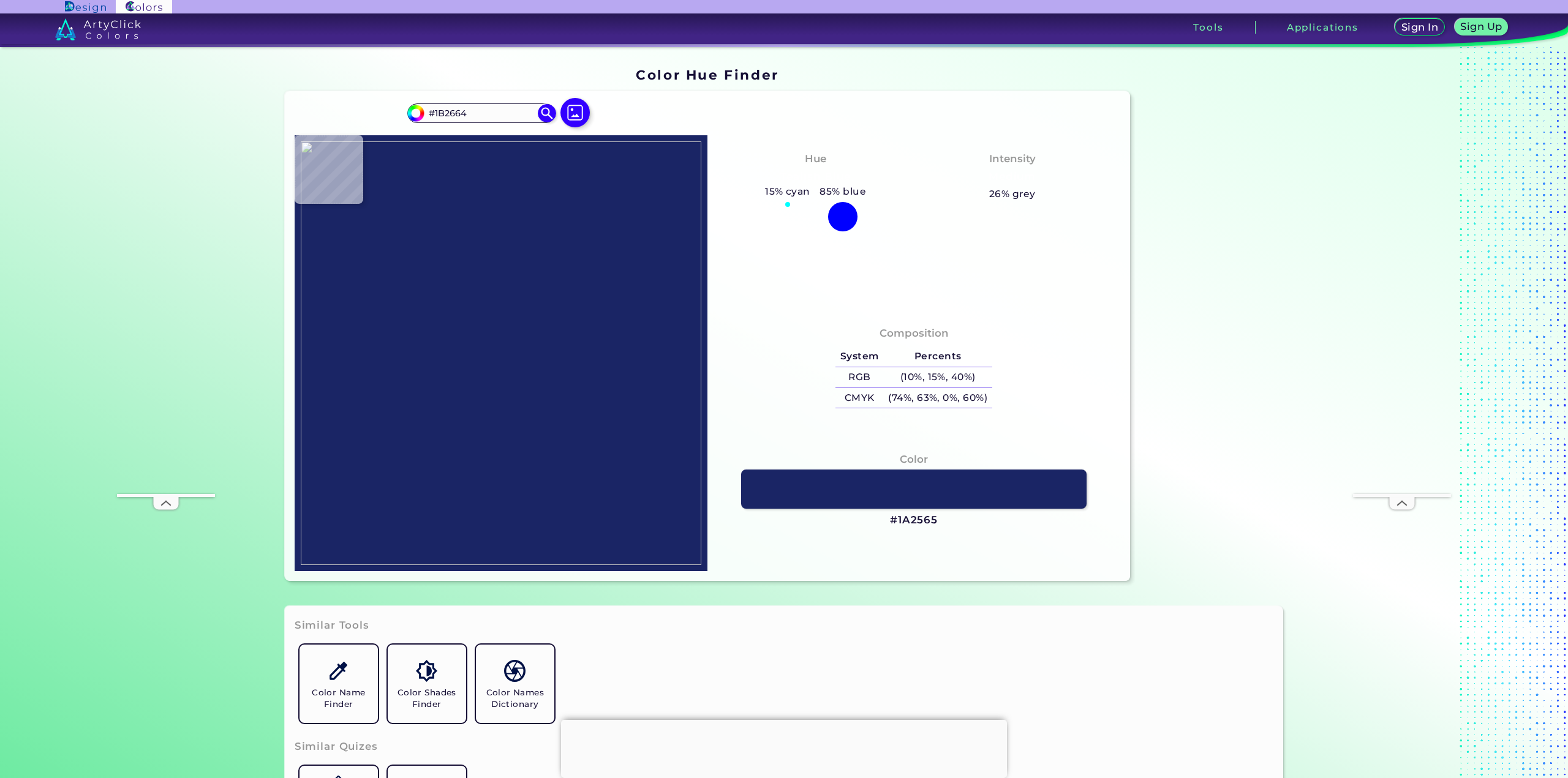
type input "#1A2563"
type input "#1b2663"
type input "#1B2663"
type input "#1b2563"
type input "#1B2563"
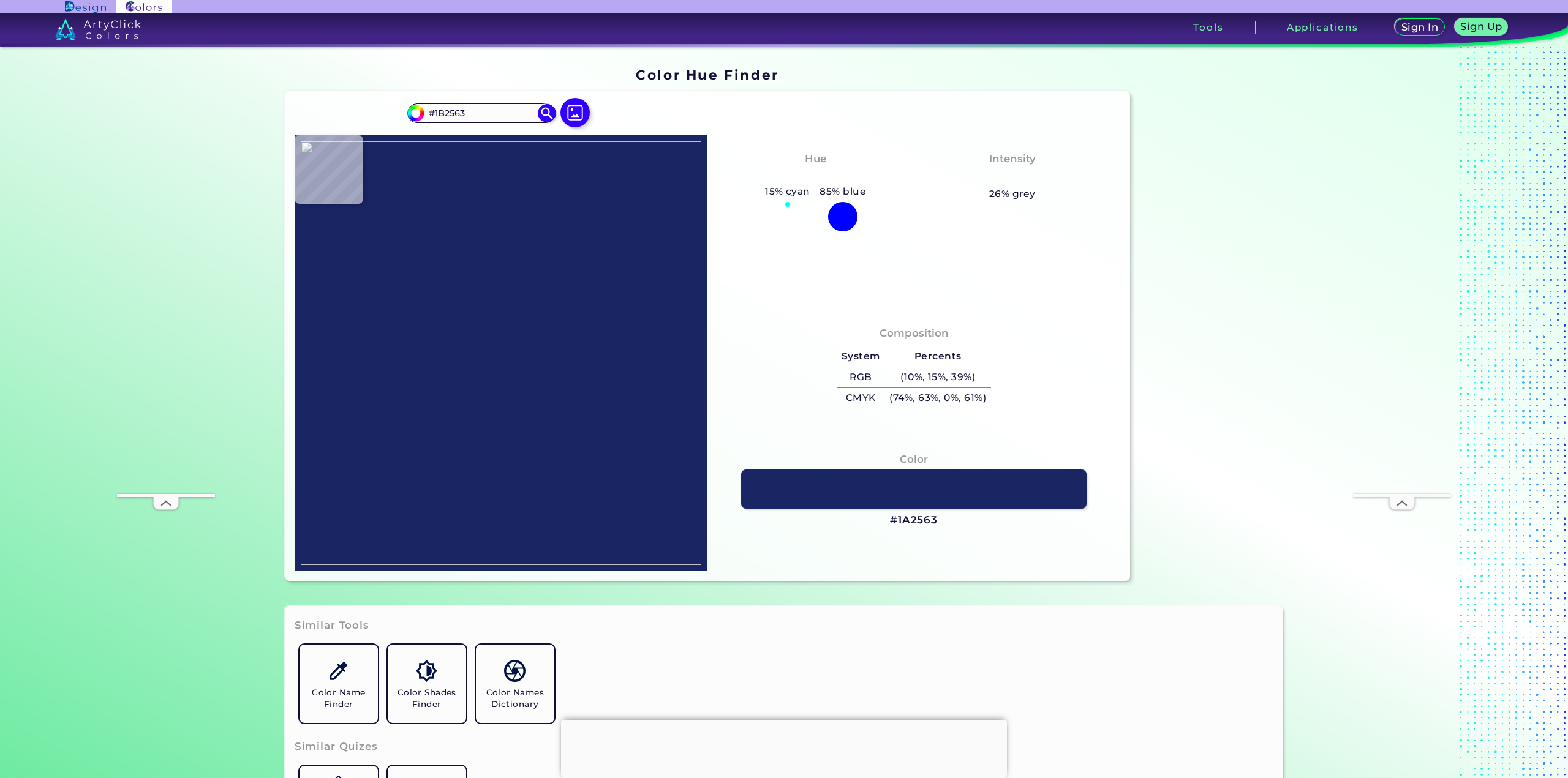
type input "#1a2564"
type input "#1A2564"
type input "#1b2564"
type input "#1B2564"
type input "#1a2564"
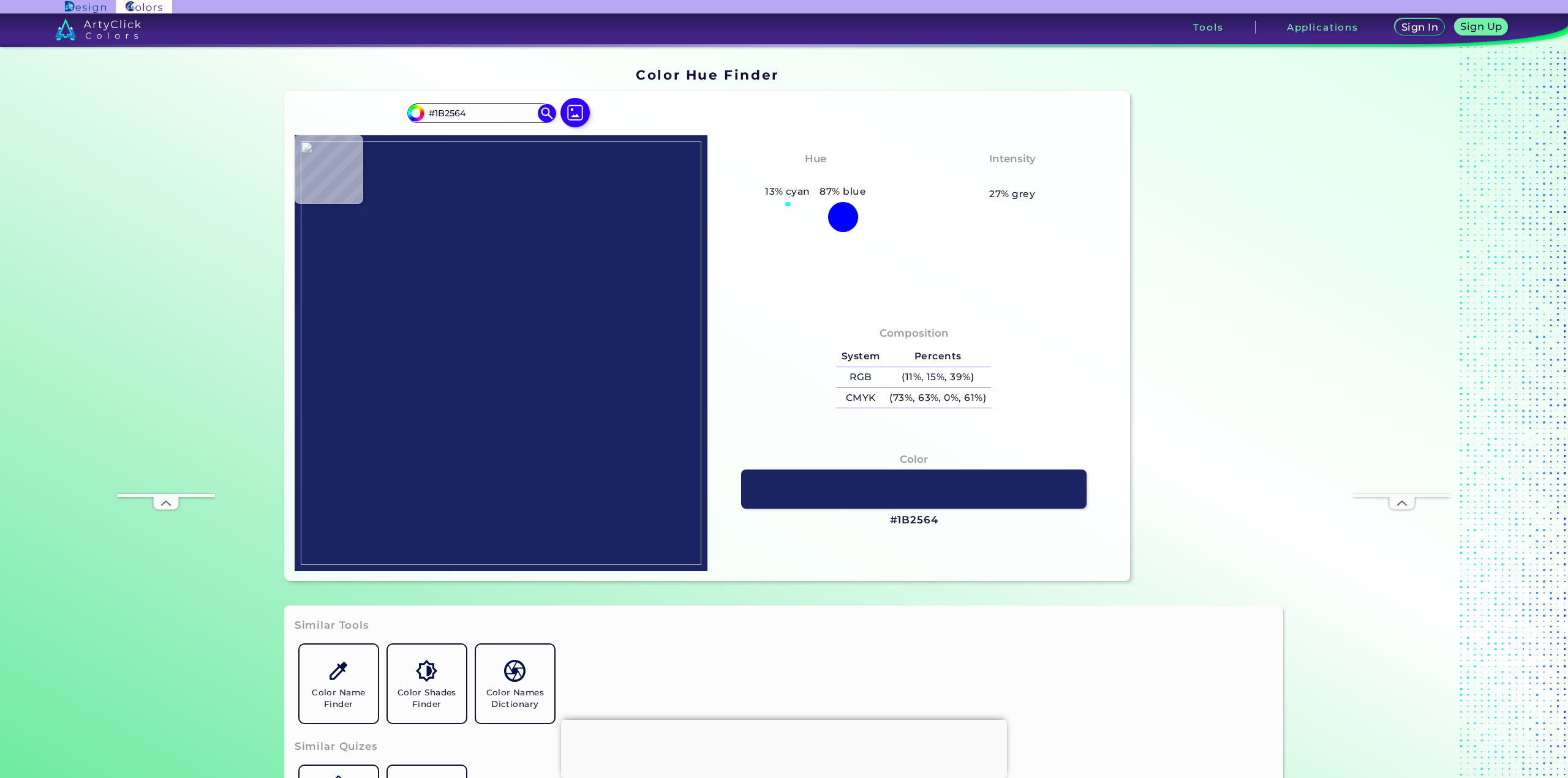
type input "#1A2564"
type input "#1b2564"
type input "#1B2564"
type input "#1a2564"
type input "#1A2564"
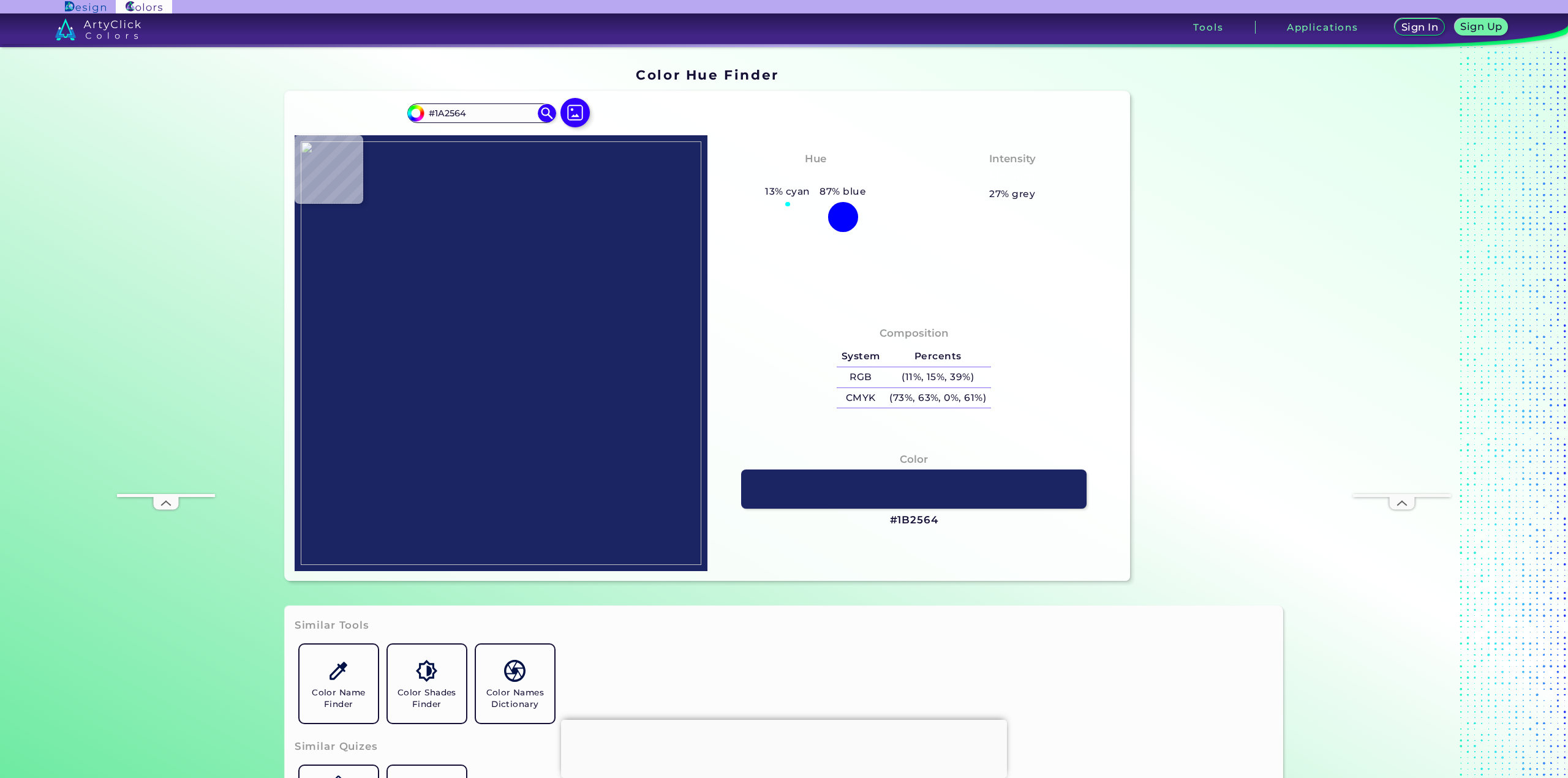
type input "#1c2563"
type input "#1C2563"
type input "#1a2463"
type input "#1A2463"
type input "#1b2663"
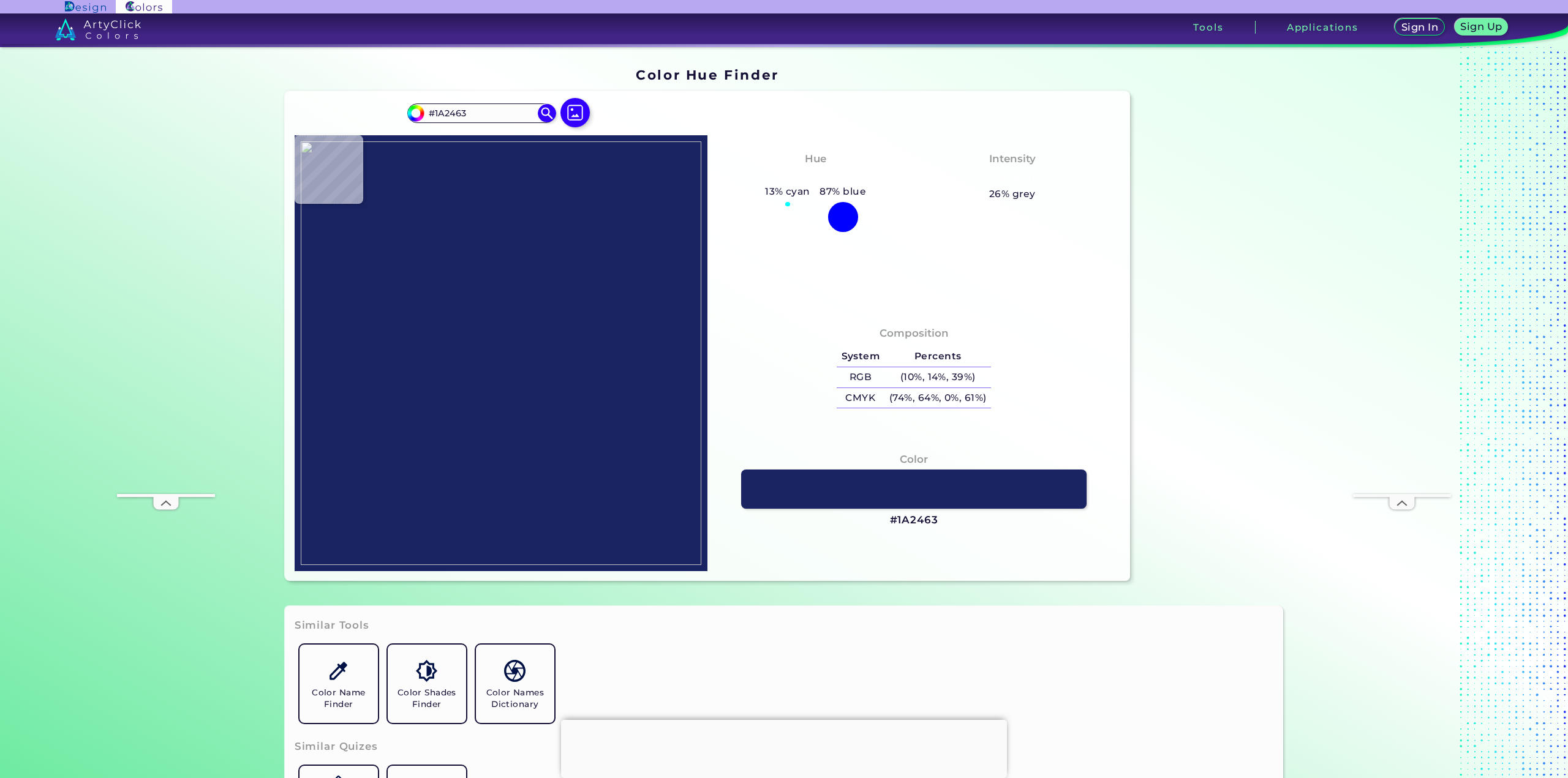
type input "#1B2663"
type input "#1b2564"
type input "#1B2564"
type input "#1a2564"
type input "#1A2564"
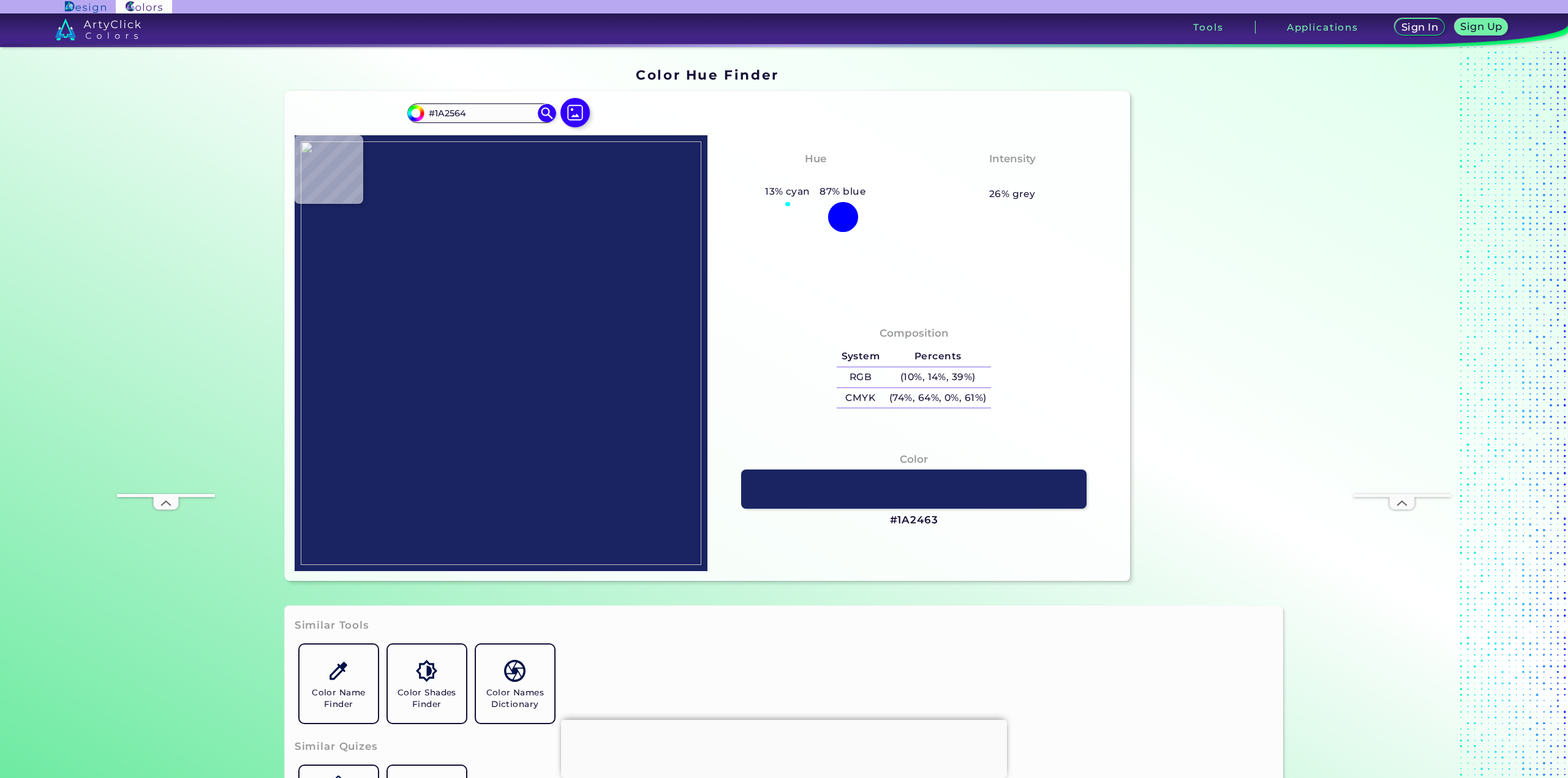
type input "#1a2563"
type input "#1A2563"
type input "#1b2564"
type input "#1B2564"
type input "#1a2563"
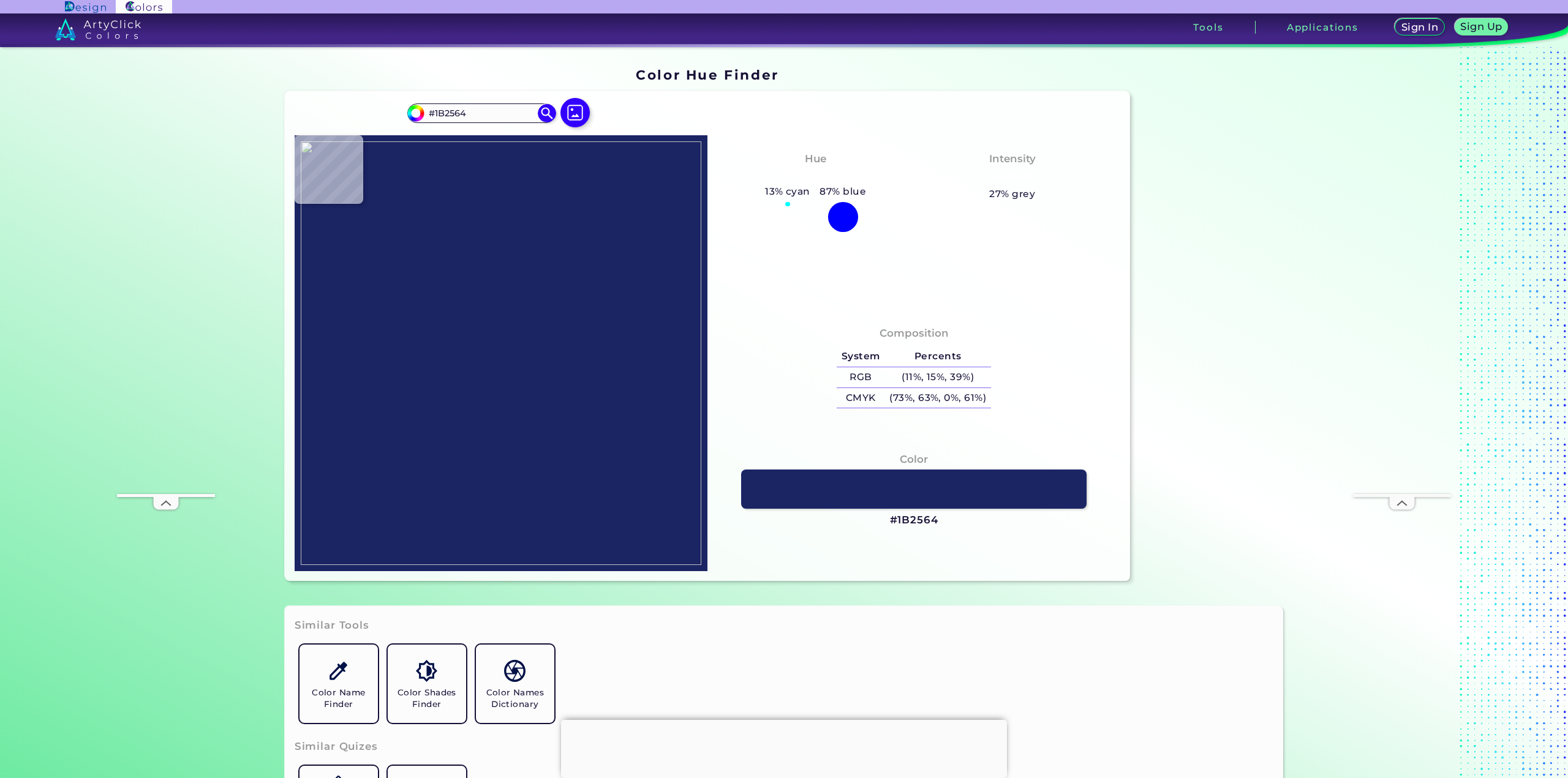
type input "#1A2563"
type input "#1b2664"
type input "#1B2664"
type input "#1b2663"
type input "#1B2663"
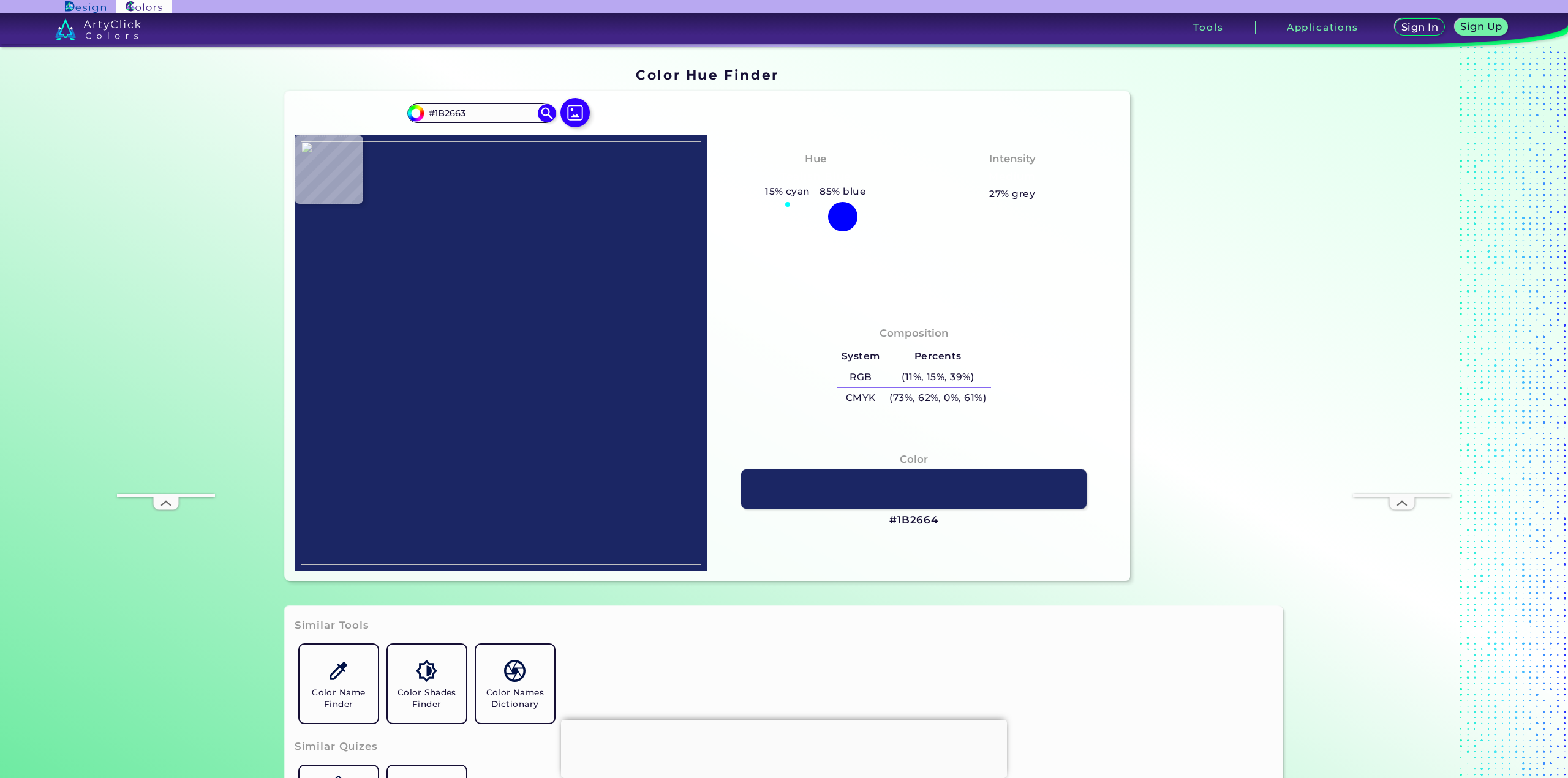
type input "#1a2563"
type input "#1A2563"
type input "#1b2564"
type input "#1B2564"
type input "#1b2664"
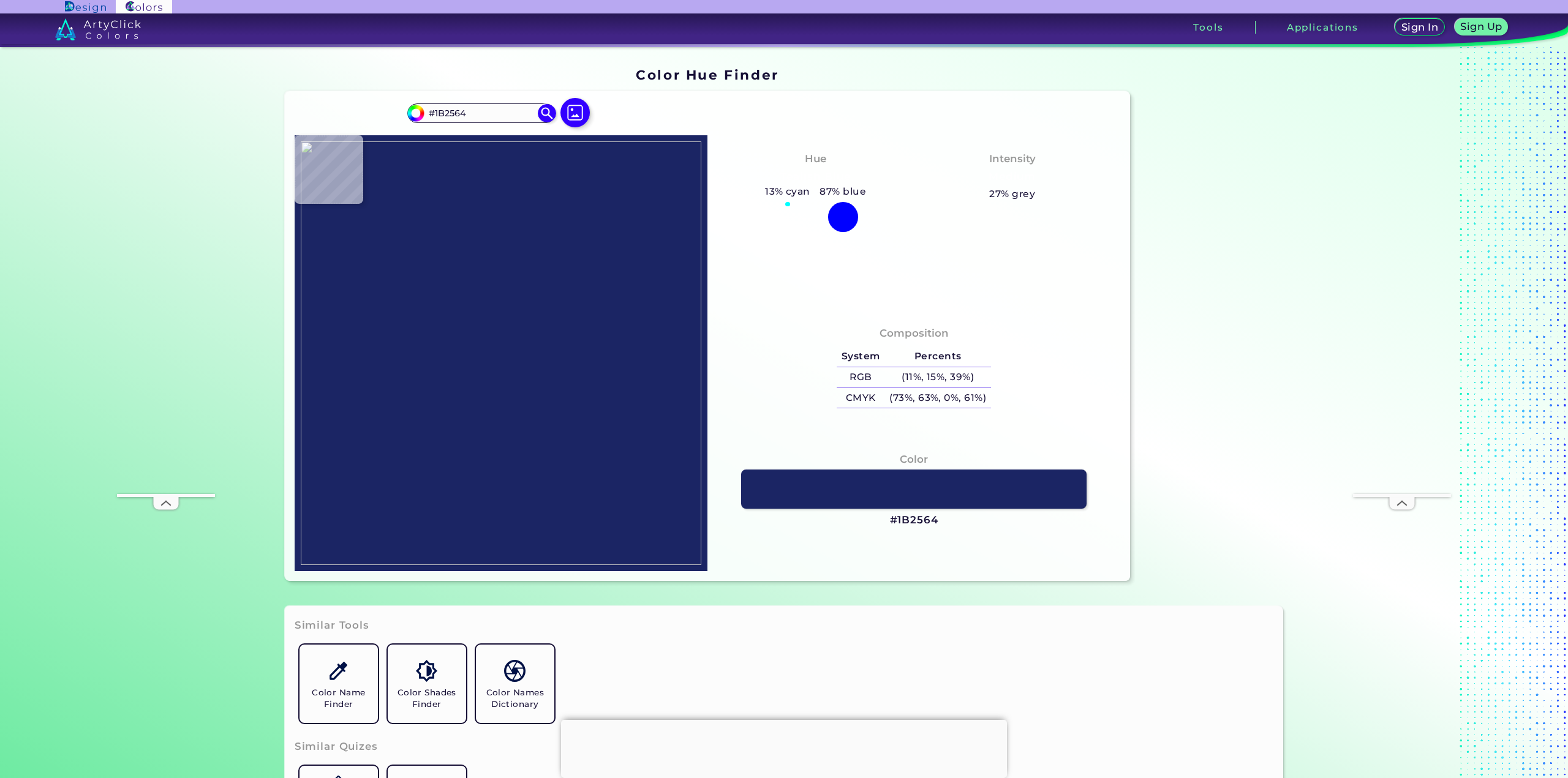
type input "#1B2664"
type input "#1a2563"
type input "#1A2563"
type input "#1b2663"
type input "#1B2663"
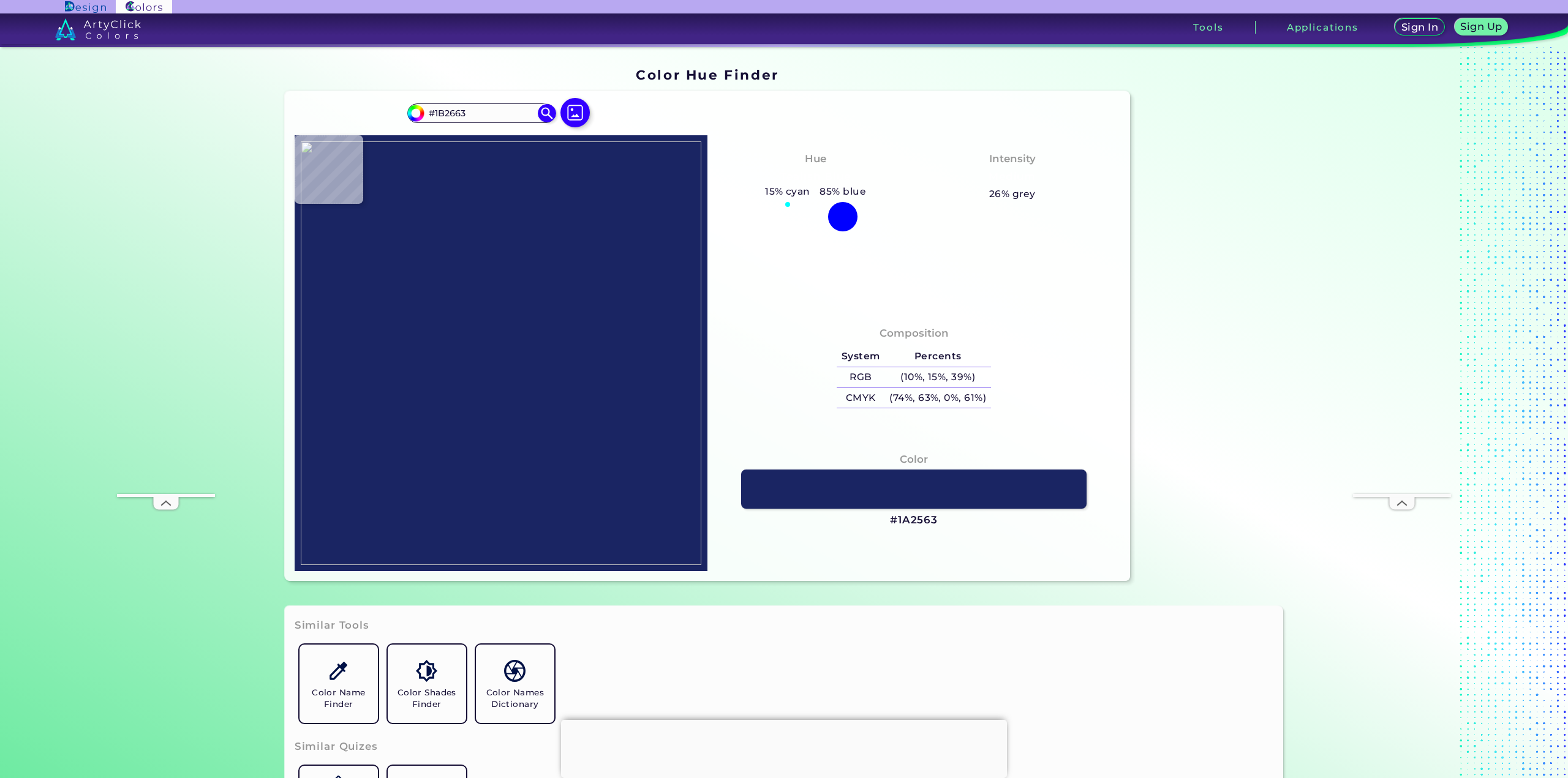
type input "#1b2664"
type input "#1B2664"
type input "#1a2563"
type input "#1A2563"
type input "#1b2564"
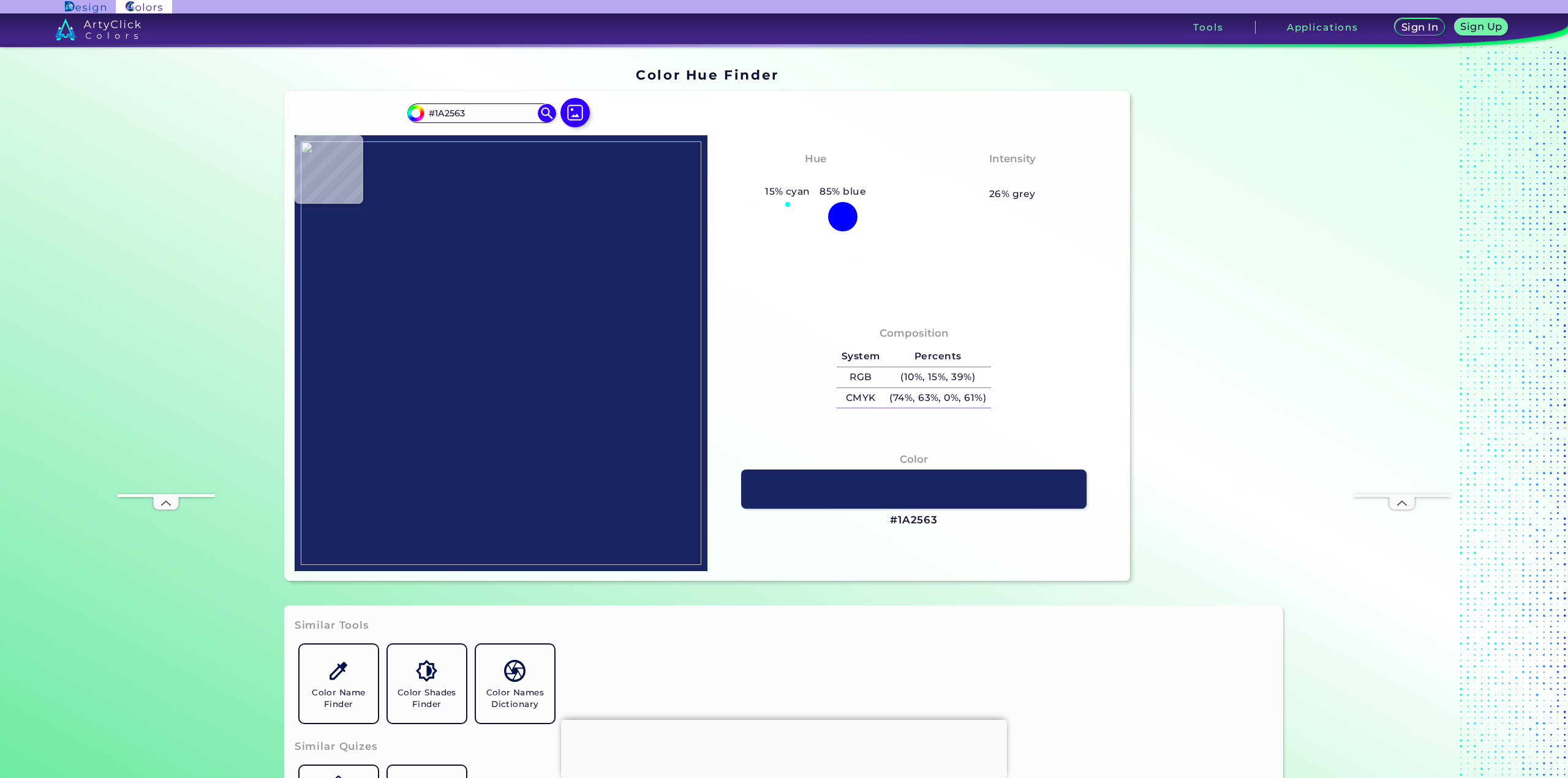
type input "#1B2564"
type input "#1a2564"
type input "#1A2564"
type input "#1b2664"
type input "#1B2664"
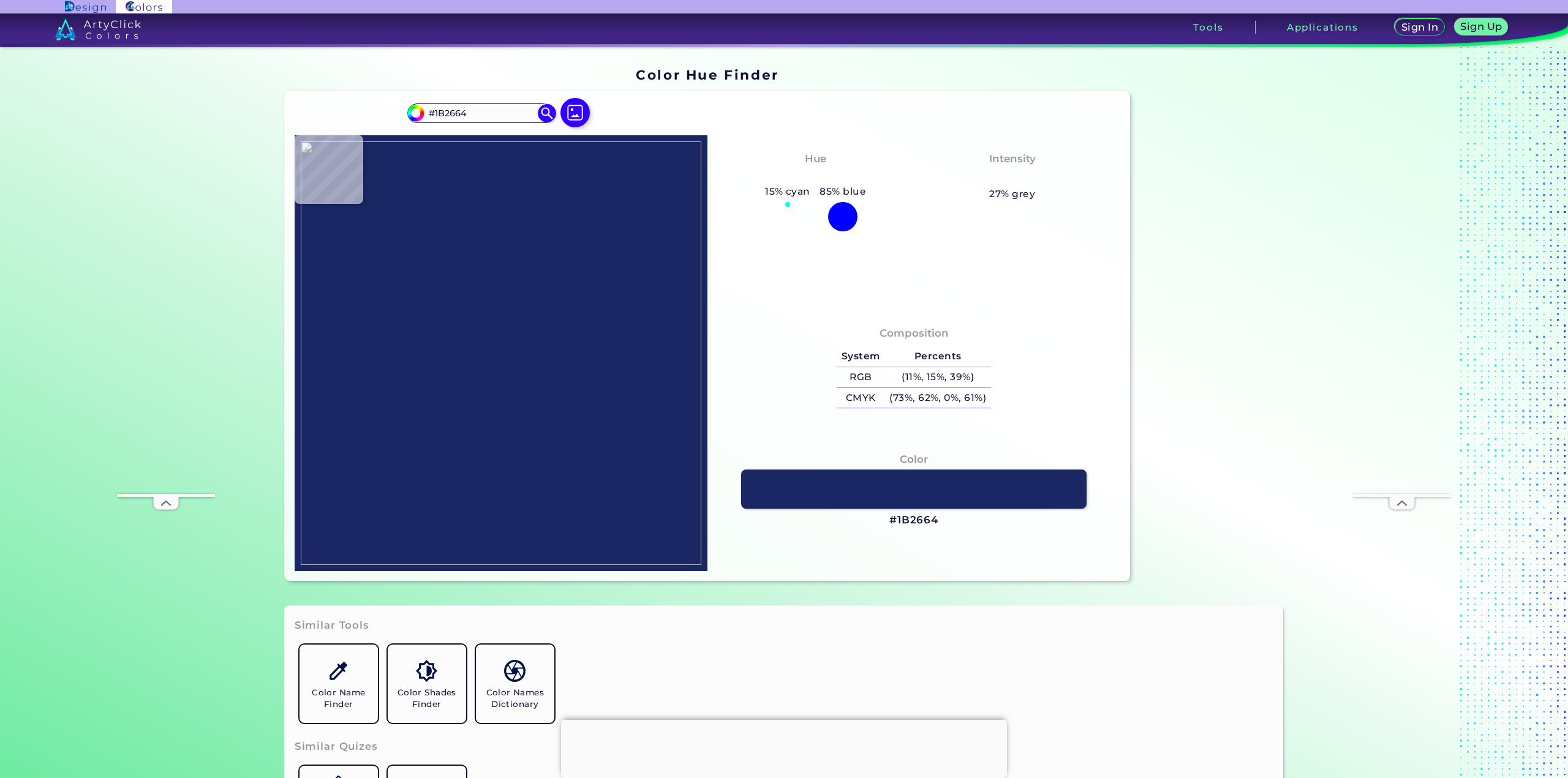
type input "#1b2663"
type input "#1B2663"
type input "#1b2664"
type input "#1B2664"
type input "#1b2564"
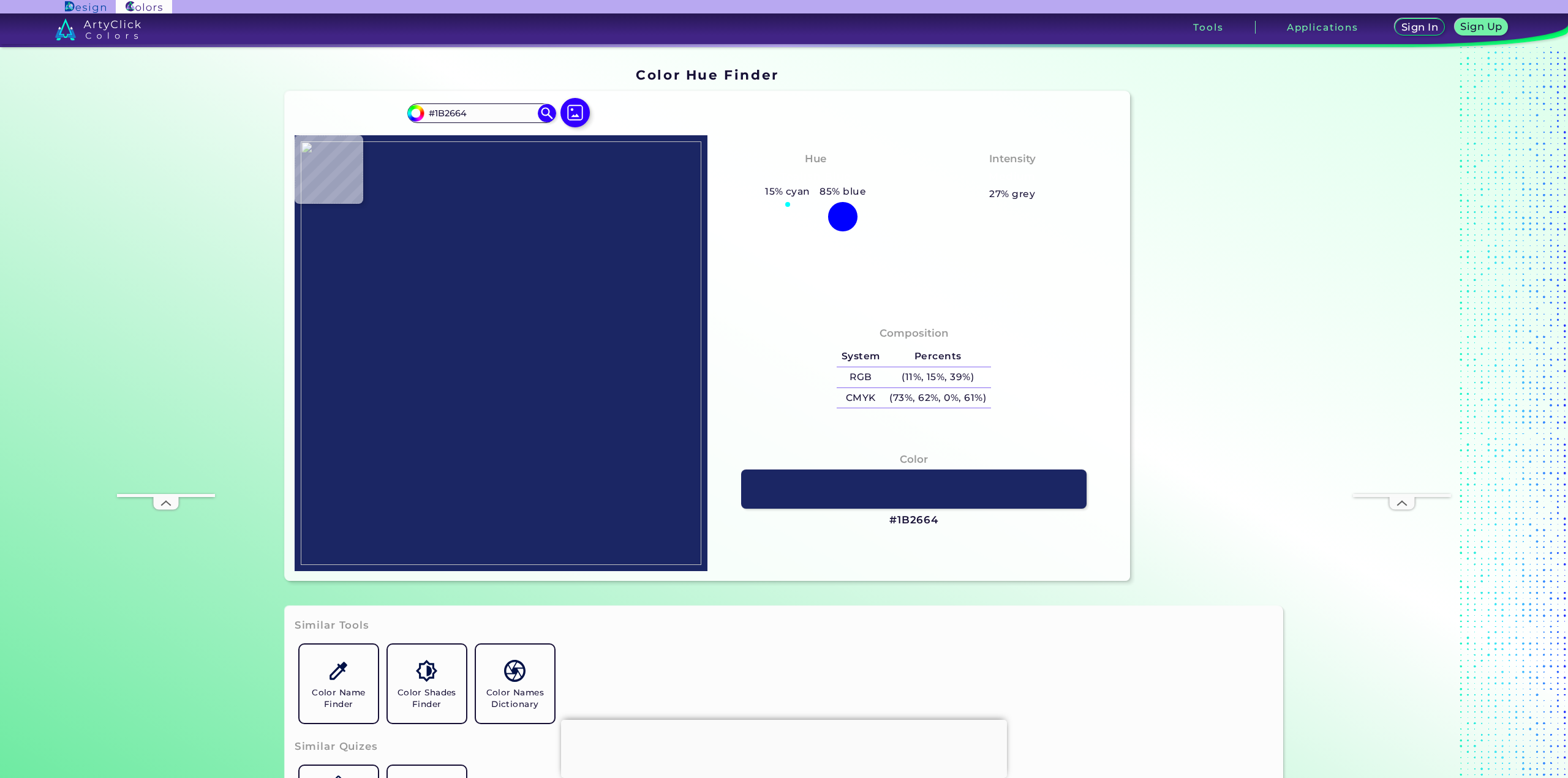
type input "#1B2564"
type input "#1a2663"
type input "#1A2663"
type input "#1a2564"
type input "#1A2564"
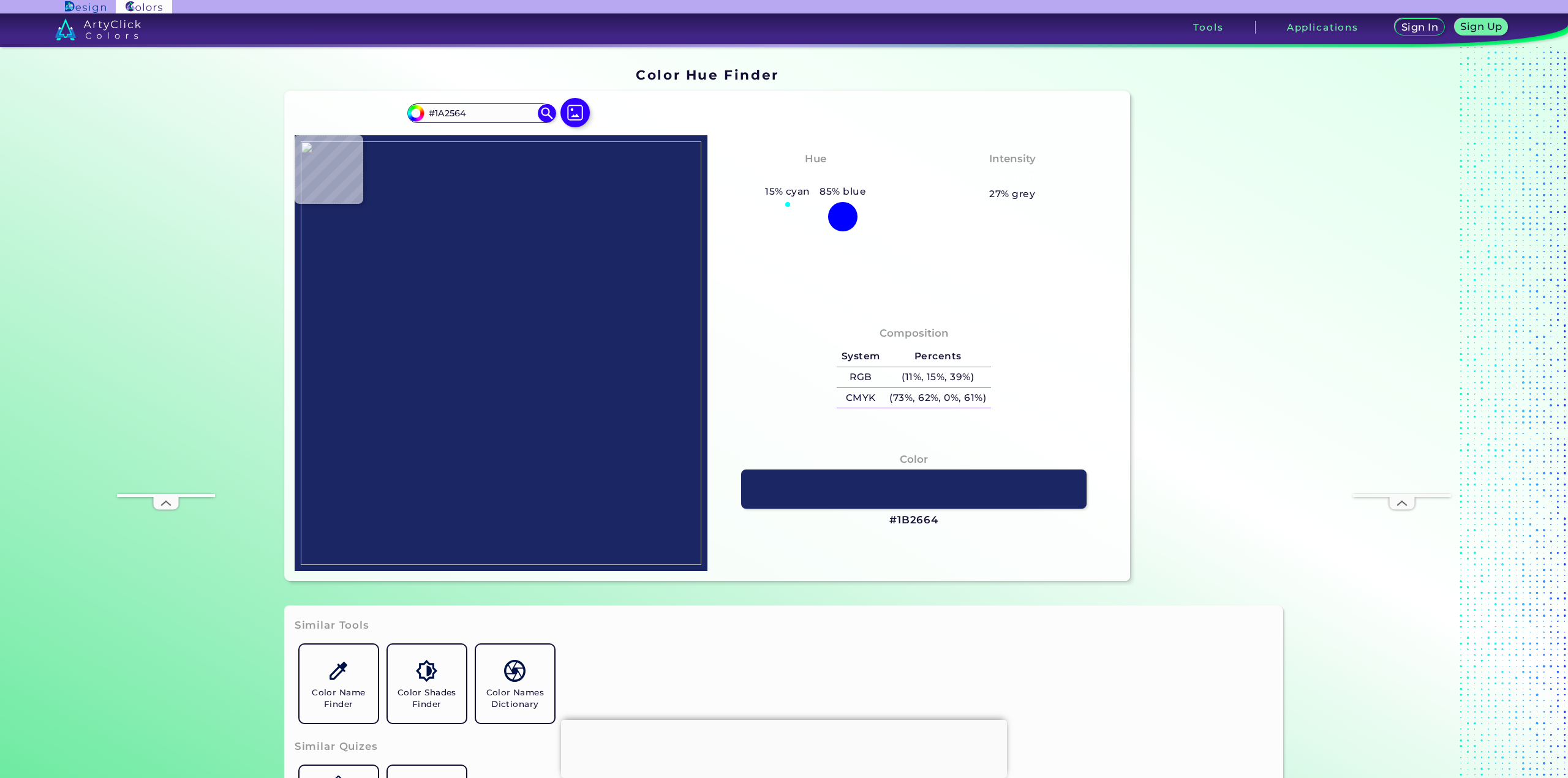
type input "#1b2664"
type input "#1B2664"
type input "#1a2564"
type input "#1A2564"
type input "#1a2563"
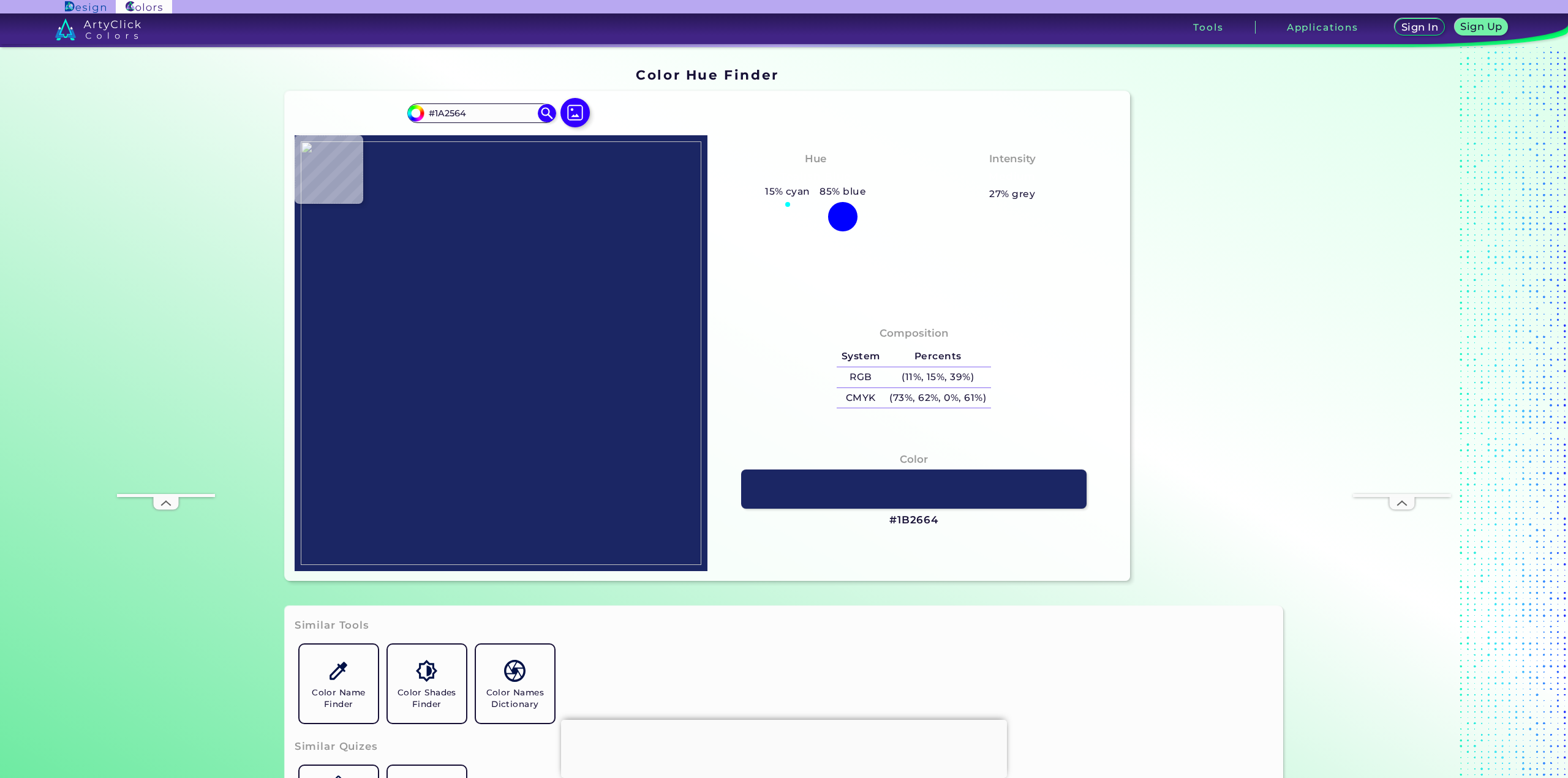
type input "#1A2563"
type input "#192664"
type input "#1b2664"
type input "#1B2664"
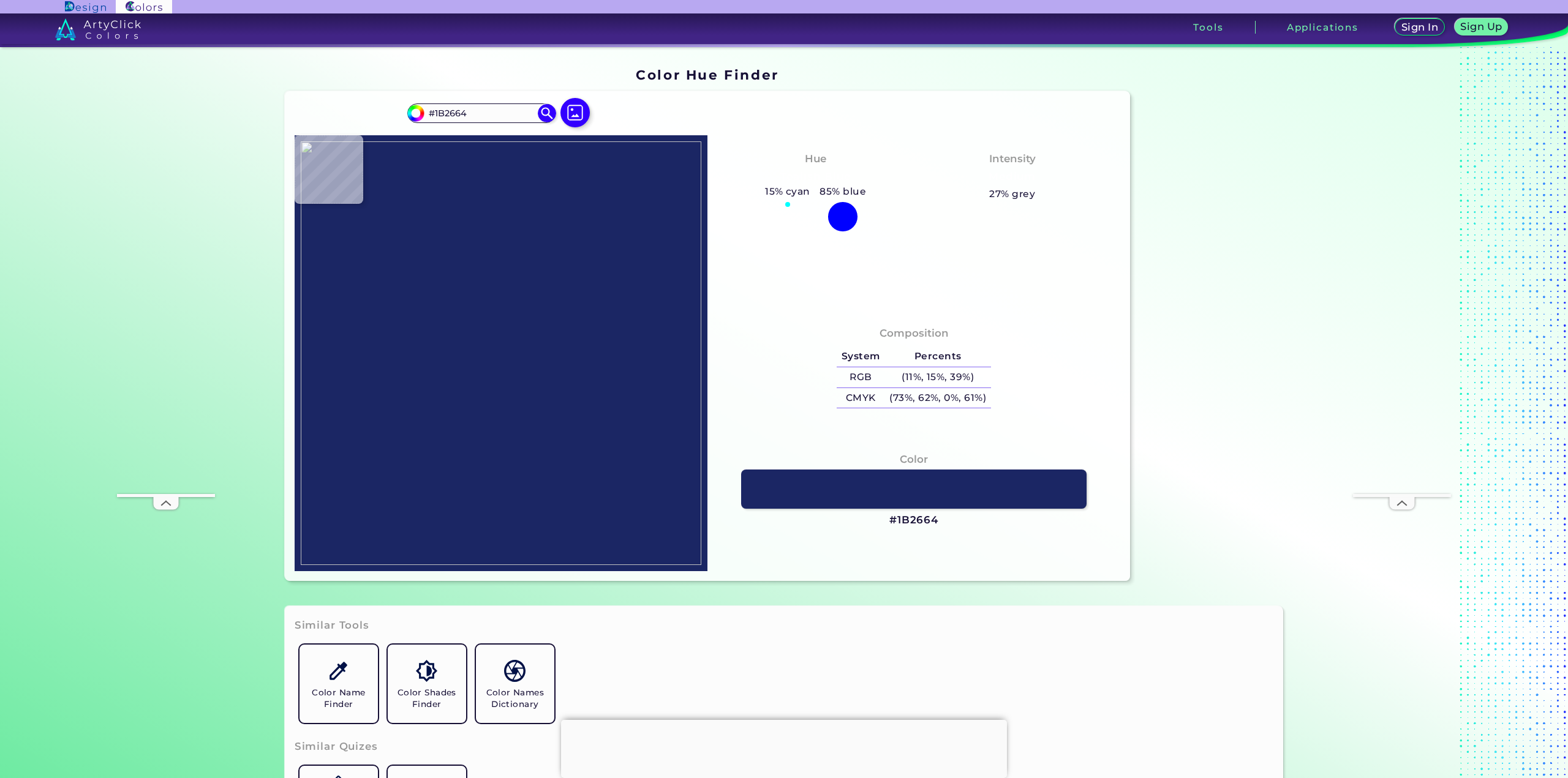
type input "#1b2663"
type input "#1B2663"
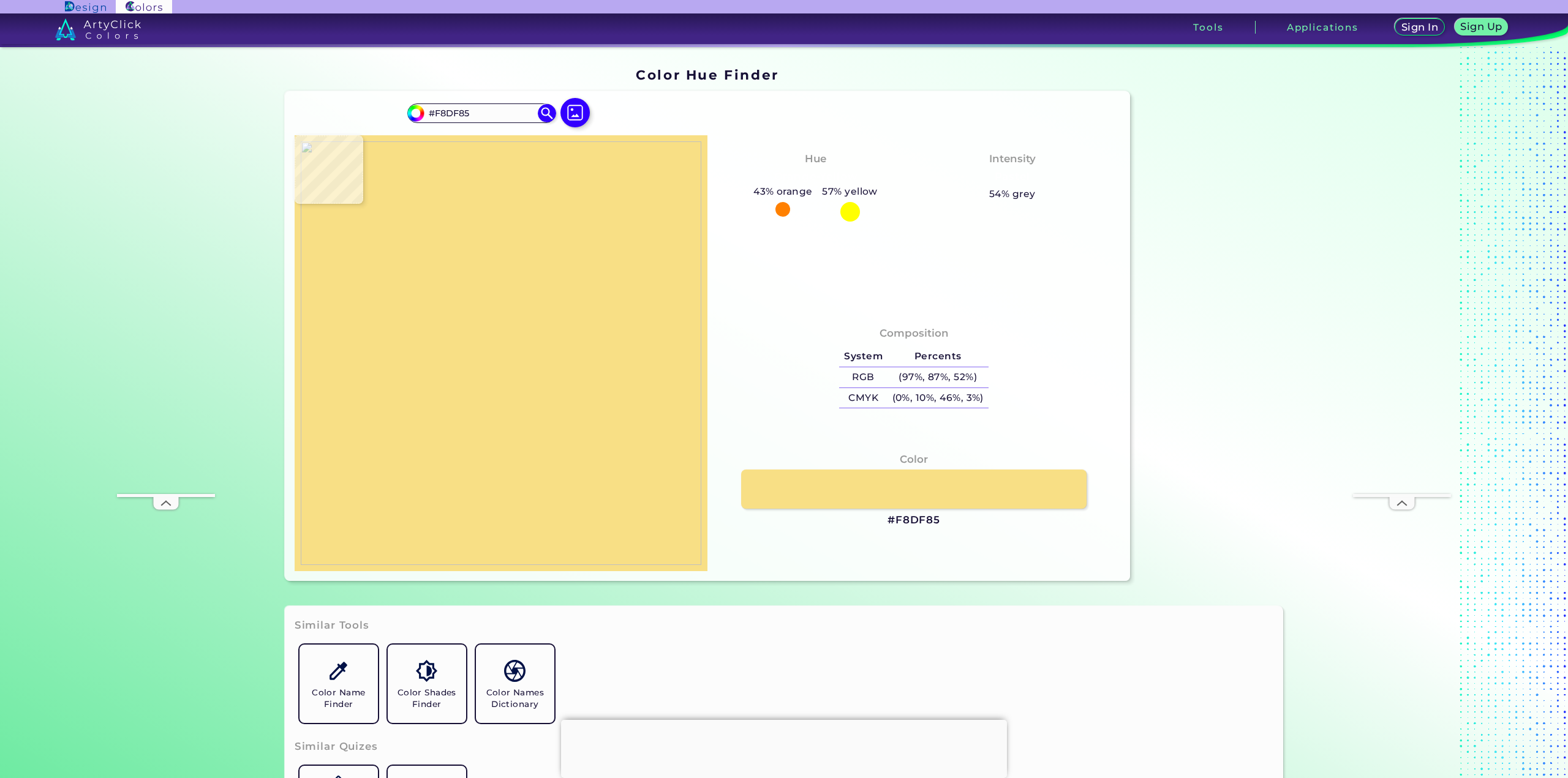
click at [519, 317] on img at bounding box center [501, 353] width 401 height 424
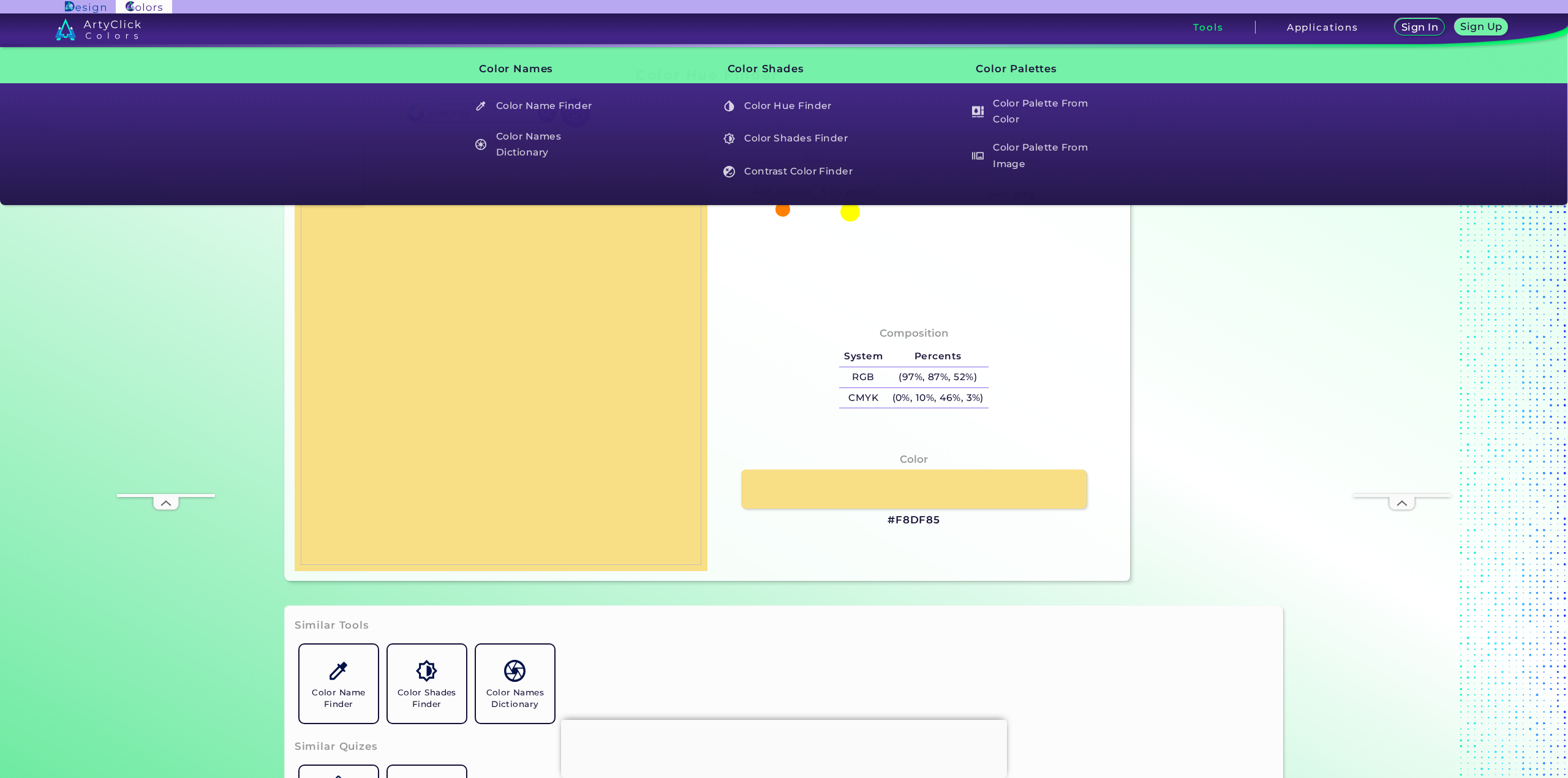
drag, startPoint x: 233, startPoint y: 482, endPoint x: 256, endPoint y: 462, distance: 30.5
click at [233, 482] on section "Color Hue Finder Color Hue Finder #f8df85 #F8DF85 Acadia ◉ Acid Green ◉ Aero Bl…" at bounding box center [783, 325] width 1102 height 555
click at [497, 336] on img at bounding box center [501, 353] width 401 height 424
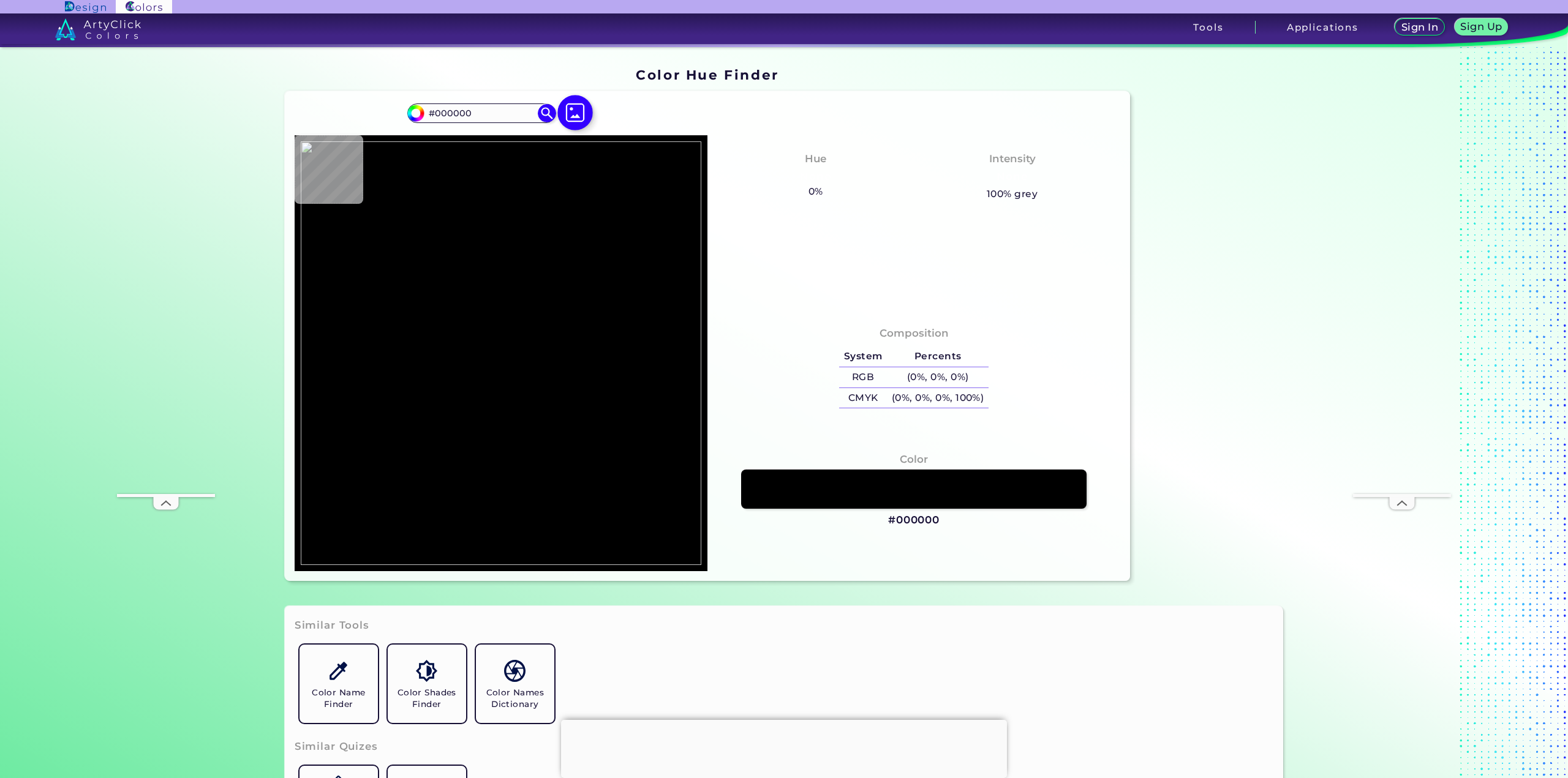
click at [573, 111] on img at bounding box center [575, 113] width 36 height 36
click at [0, 0] on input "file" at bounding box center [0, 0] width 0 height 0
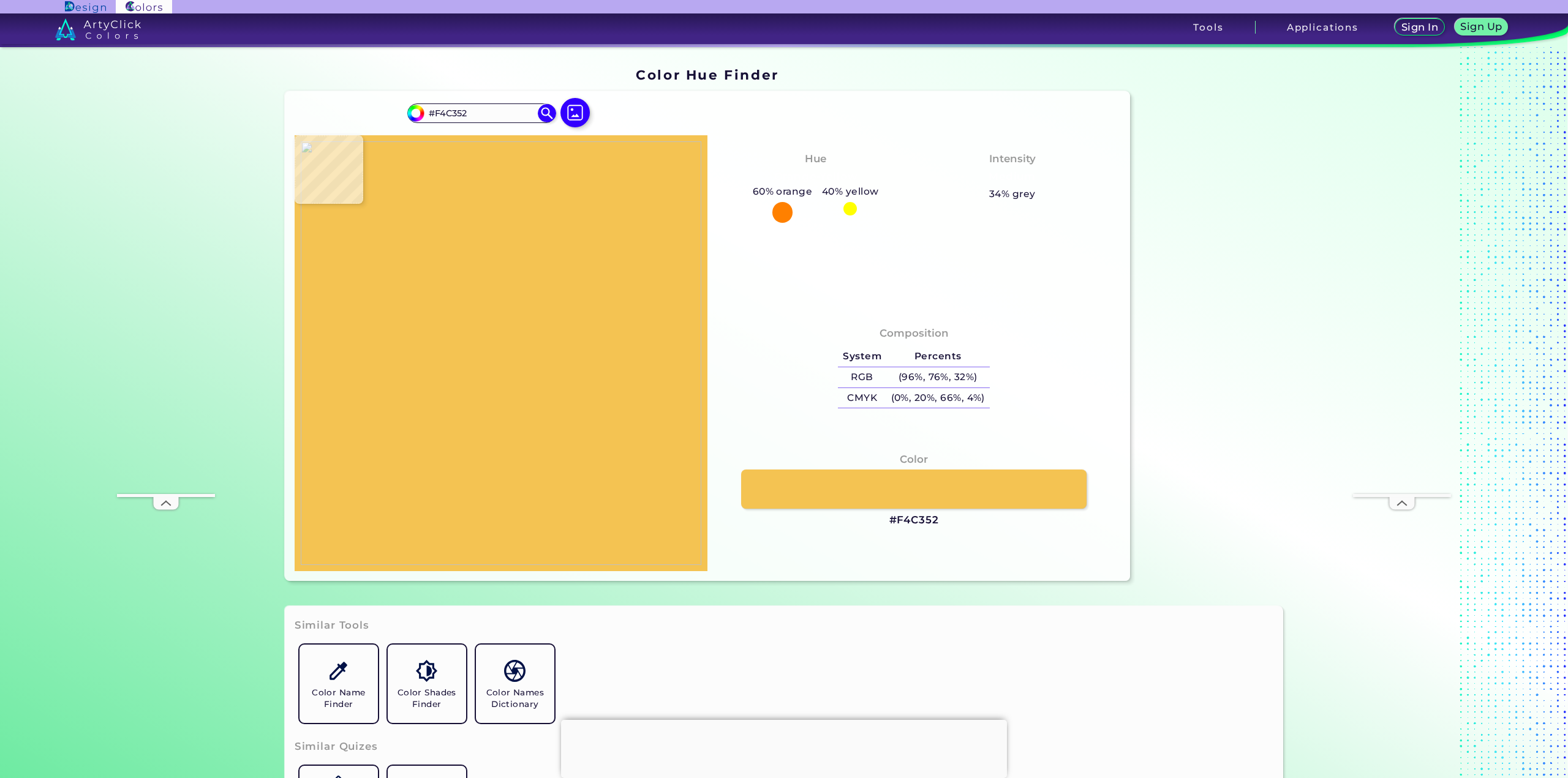
click at [524, 335] on img at bounding box center [501, 353] width 401 height 424
click at [513, 360] on img at bounding box center [501, 353] width 401 height 424
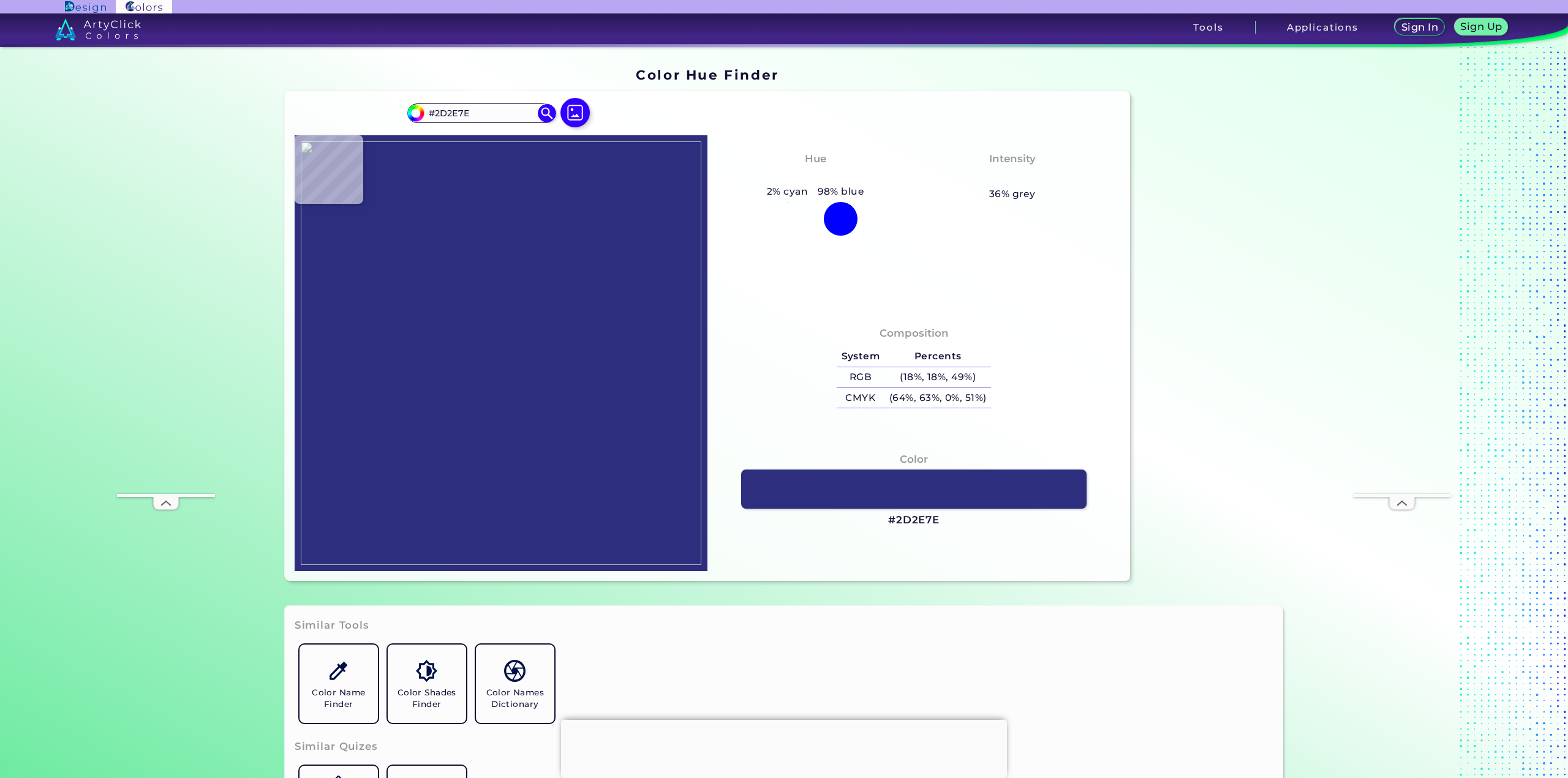
click at [505, 347] on img at bounding box center [501, 353] width 401 height 424
click at [526, 333] on img at bounding box center [501, 353] width 401 height 424
click at [518, 335] on img at bounding box center [501, 353] width 401 height 424
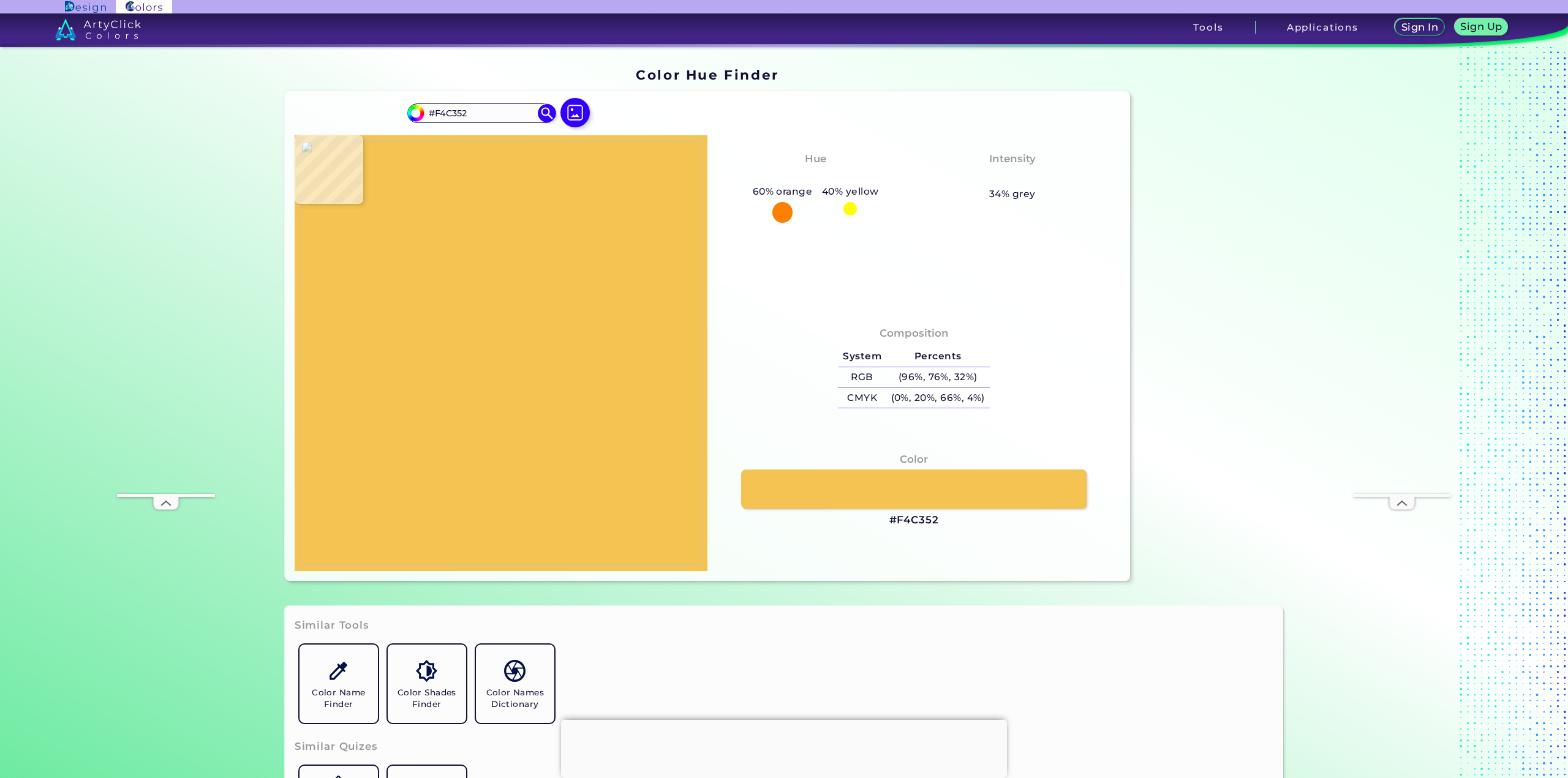
click at [518, 327] on img at bounding box center [501, 353] width 401 height 424
